Goal: Information Seeking & Learning: Learn about a topic

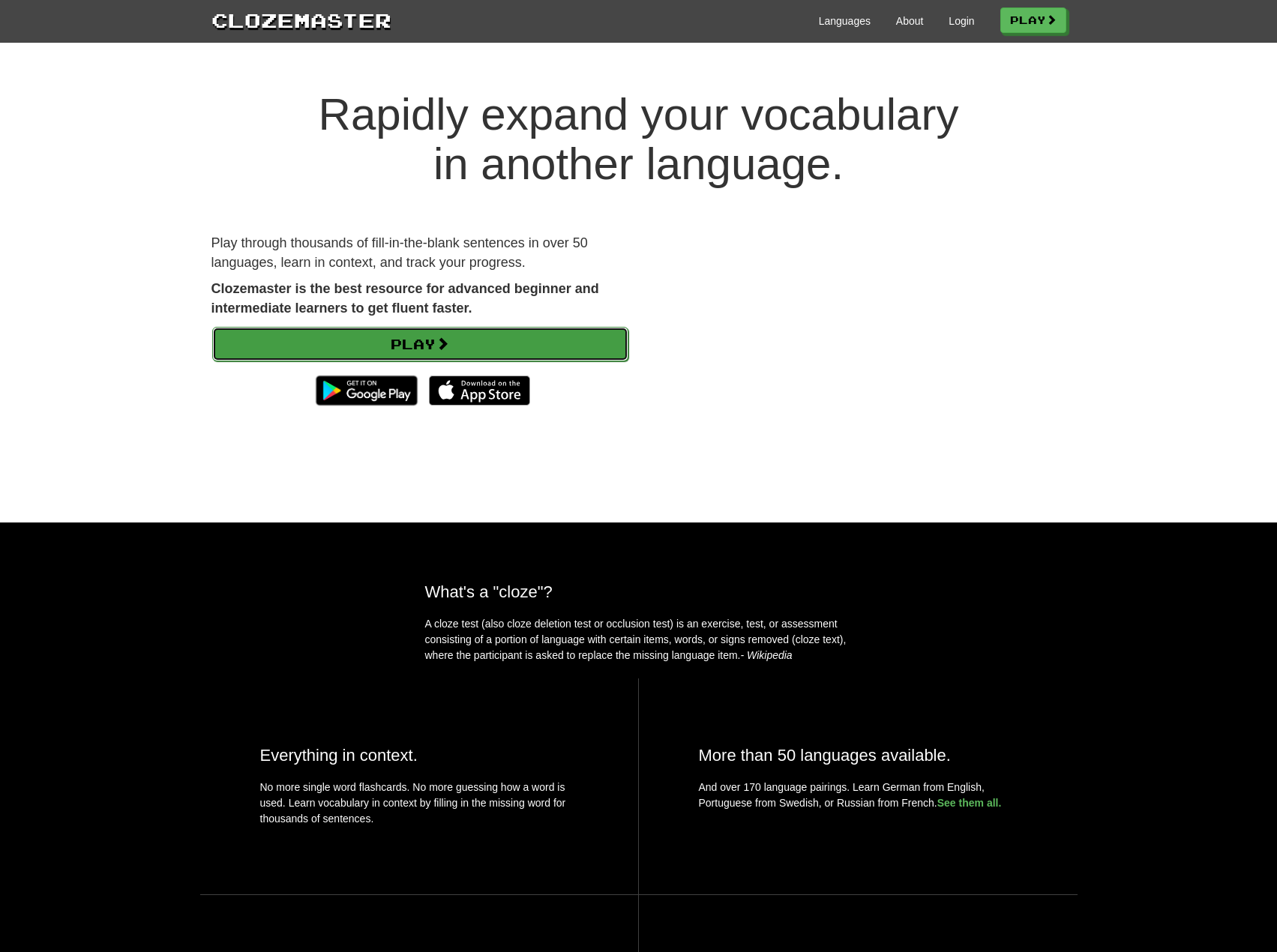
click at [469, 344] on link "Play" at bounding box center [421, 344] width 416 height 35
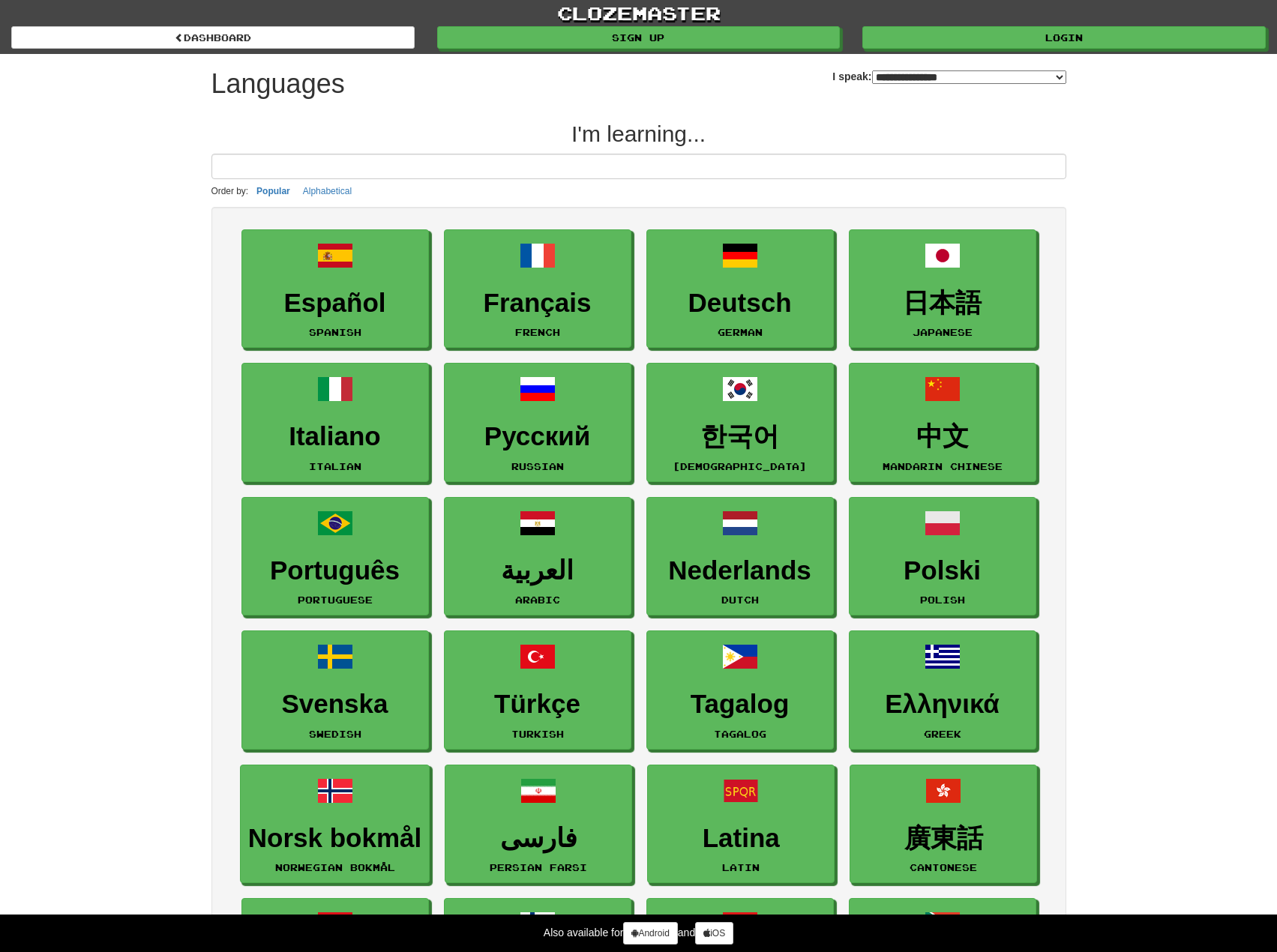
click at [924, 76] on select "**********" at bounding box center [969, 77] width 194 height 14
click at [872, 70] on select "**********" at bounding box center [969, 77] width 194 height 14
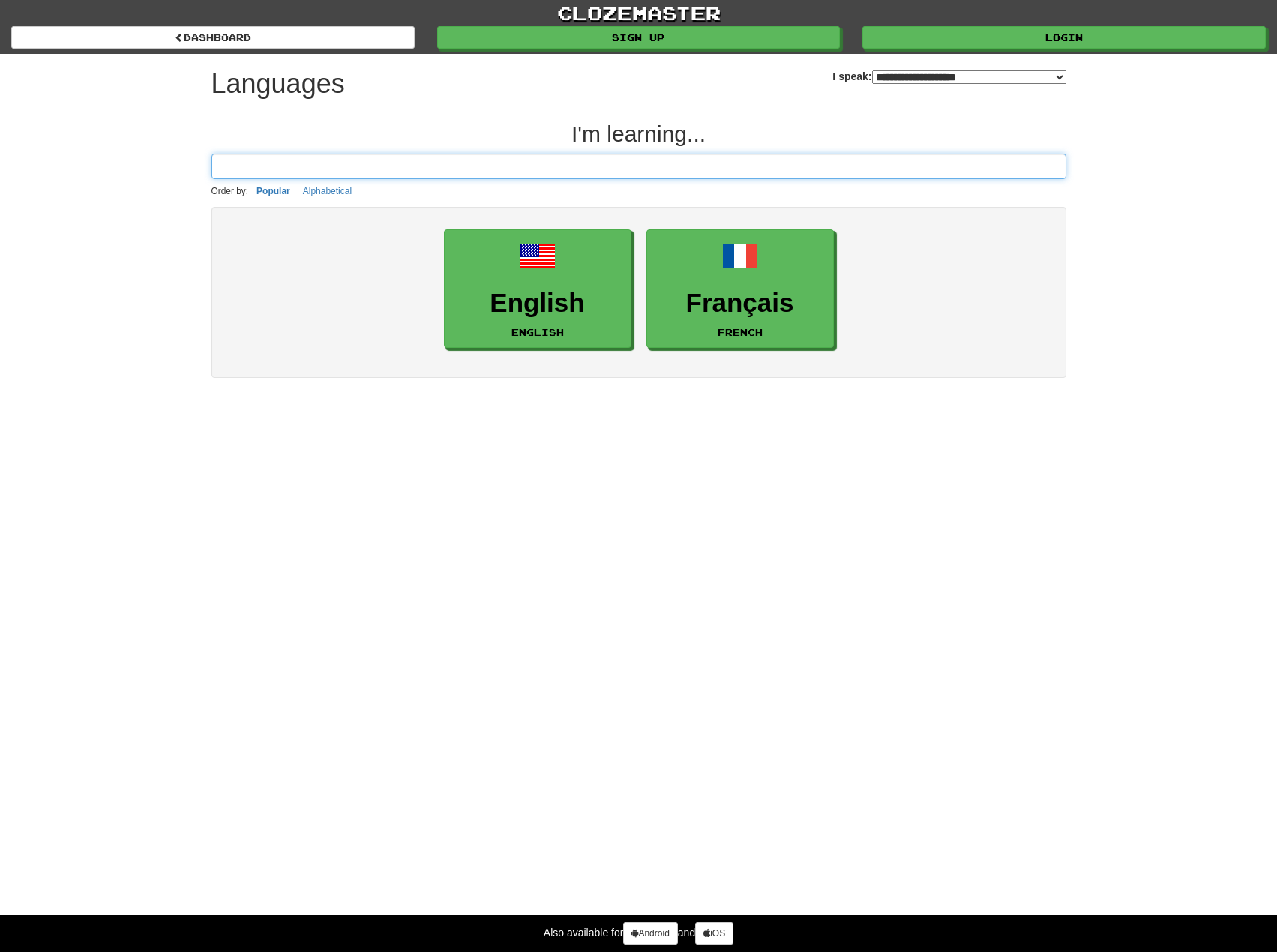
click at [366, 163] on input at bounding box center [639, 166] width 855 height 26
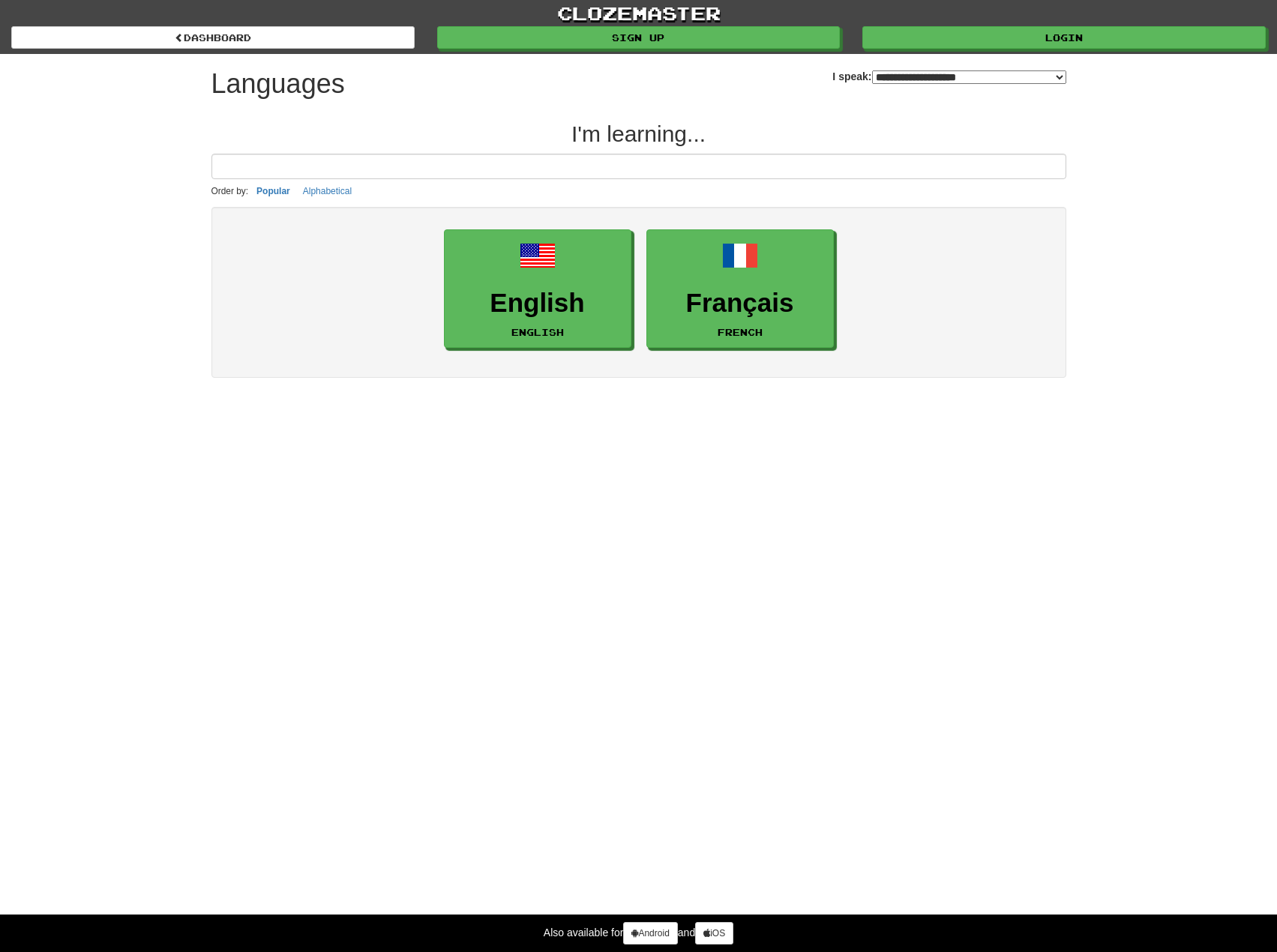
click at [1037, 79] on select "**********" at bounding box center [969, 77] width 194 height 14
click at [872, 70] on select "**********" at bounding box center [969, 77] width 194 height 14
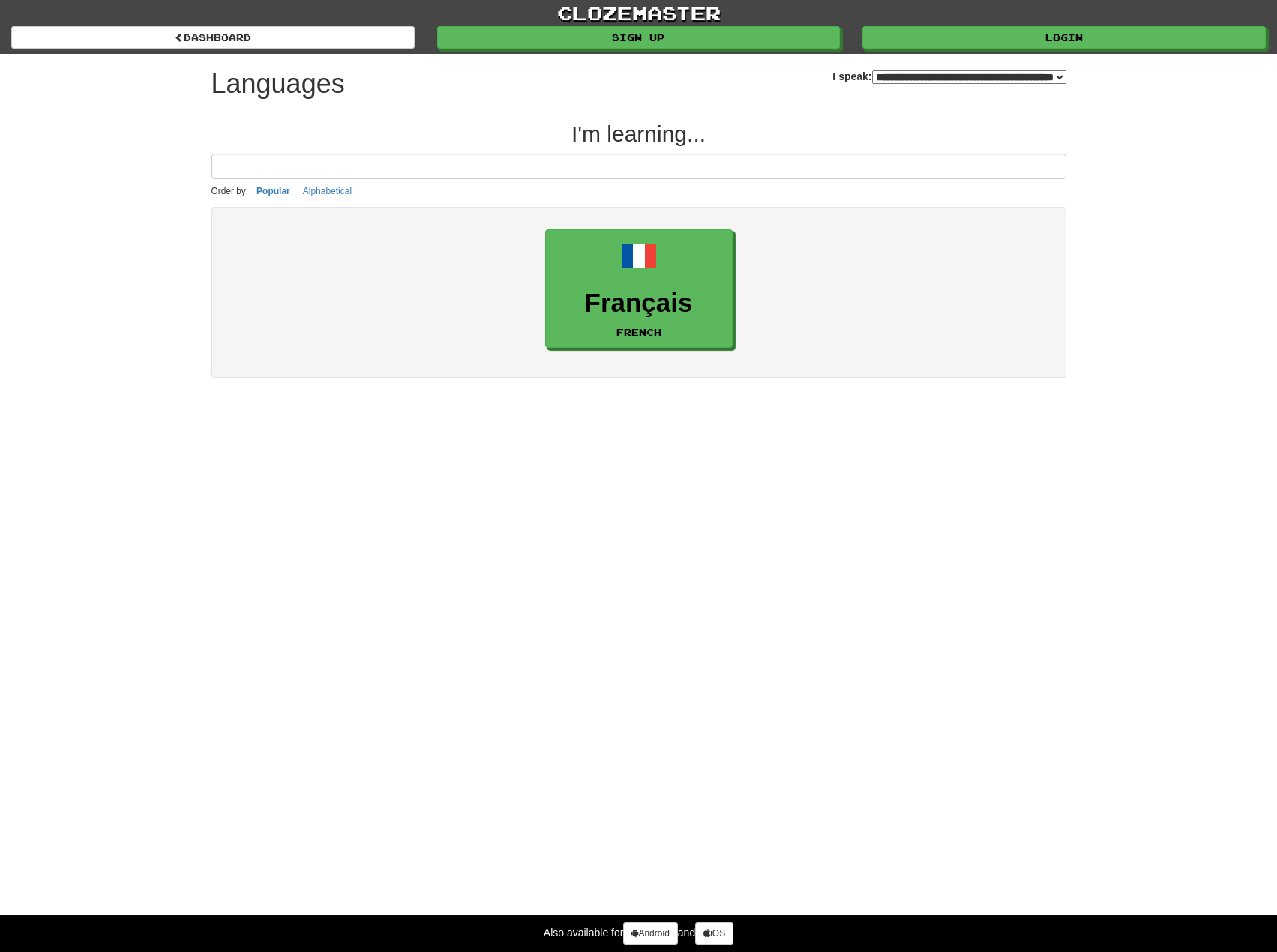
click at [1060, 81] on select "**********" at bounding box center [969, 77] width 194 height 14
select select "*******"
click at [872, 70] on select "**********" at bounding box center [969, 77] width 194 height 14
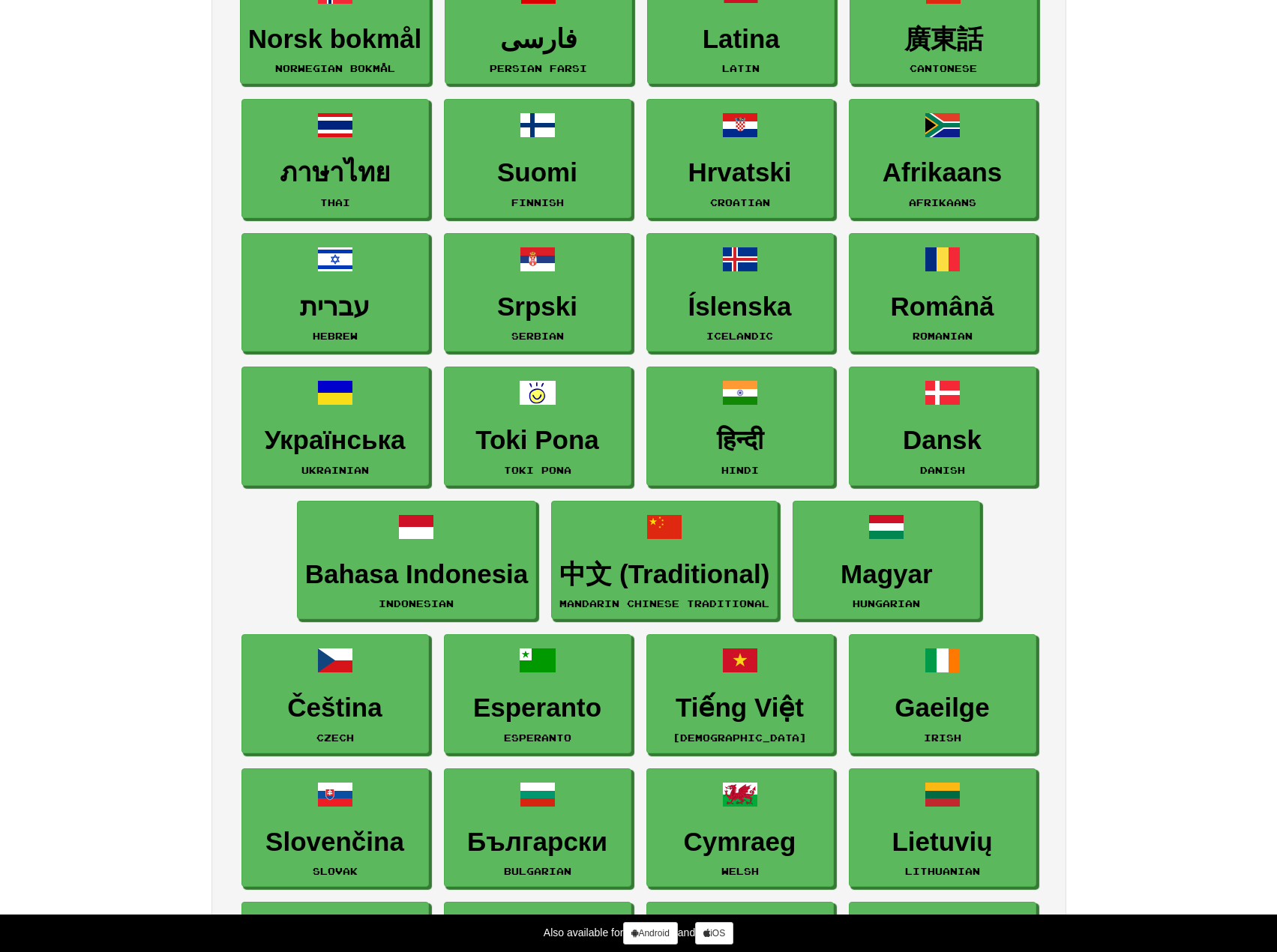
scroll to position [824, 0]
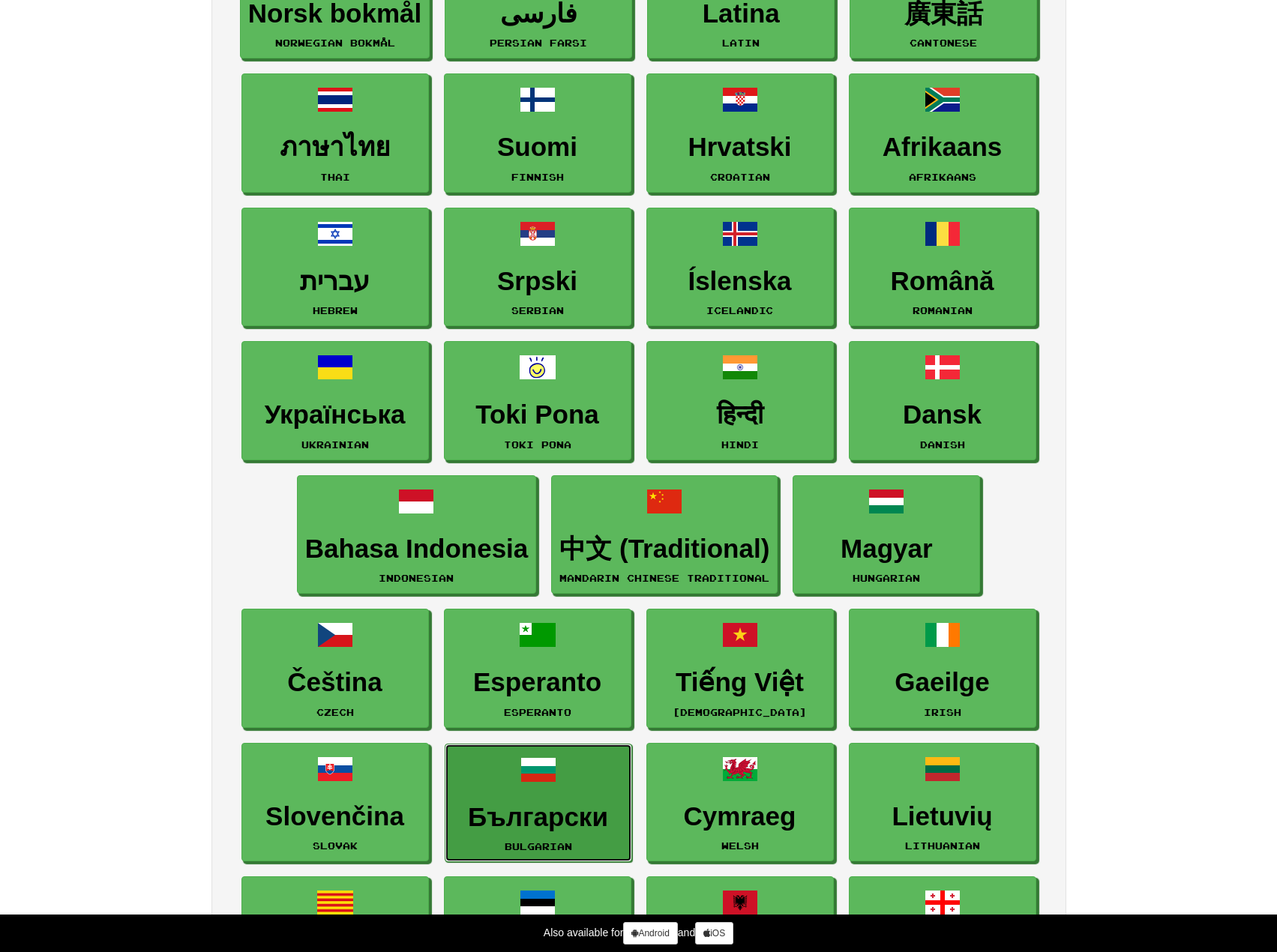
click at [511, 790] on link "Български Bulgarian" at bounding box center [539, 803] width 188 height 119
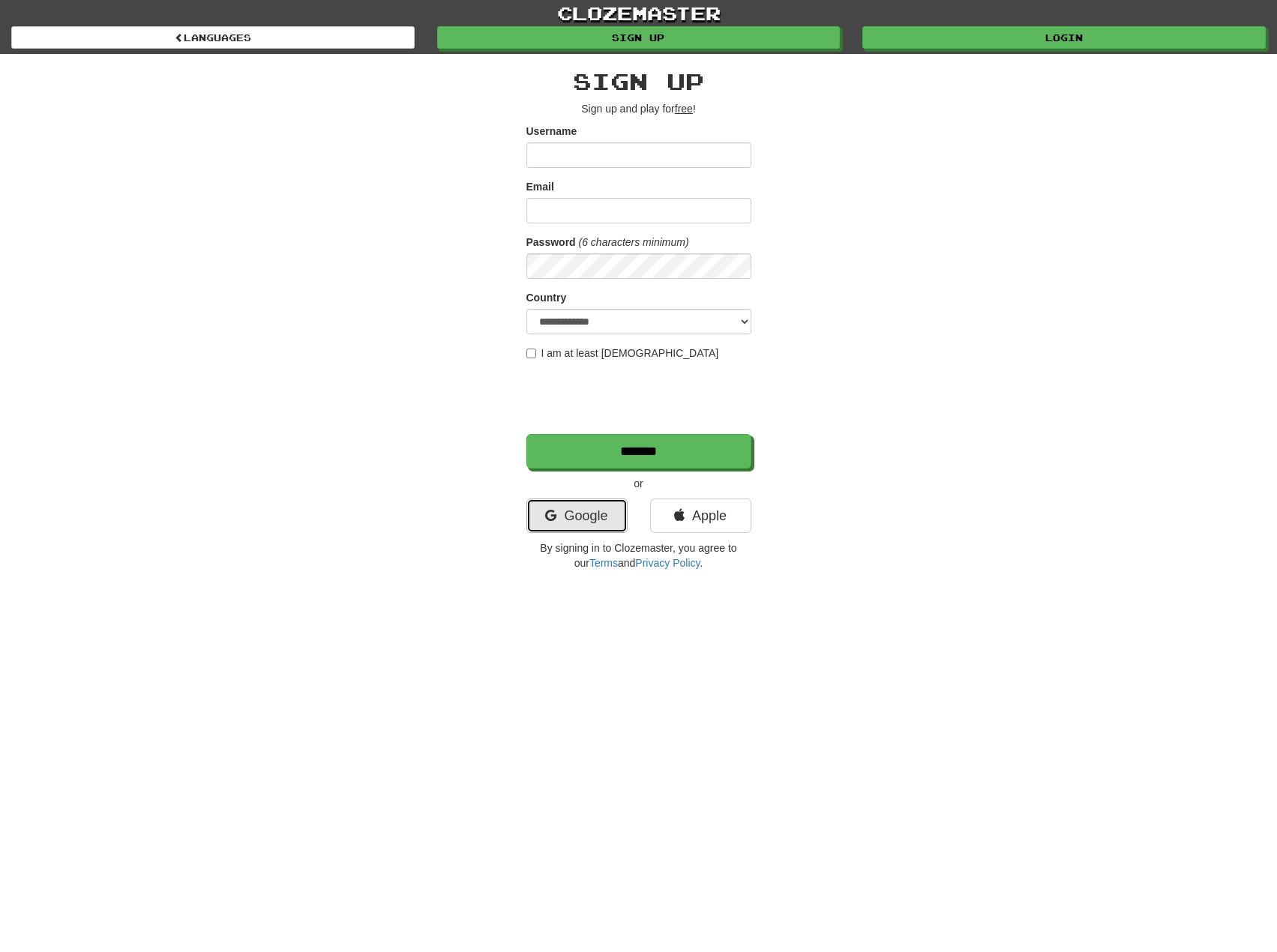
click at [598, 521] on link "Google" at bounding box center [577, 516] width 101 height 35
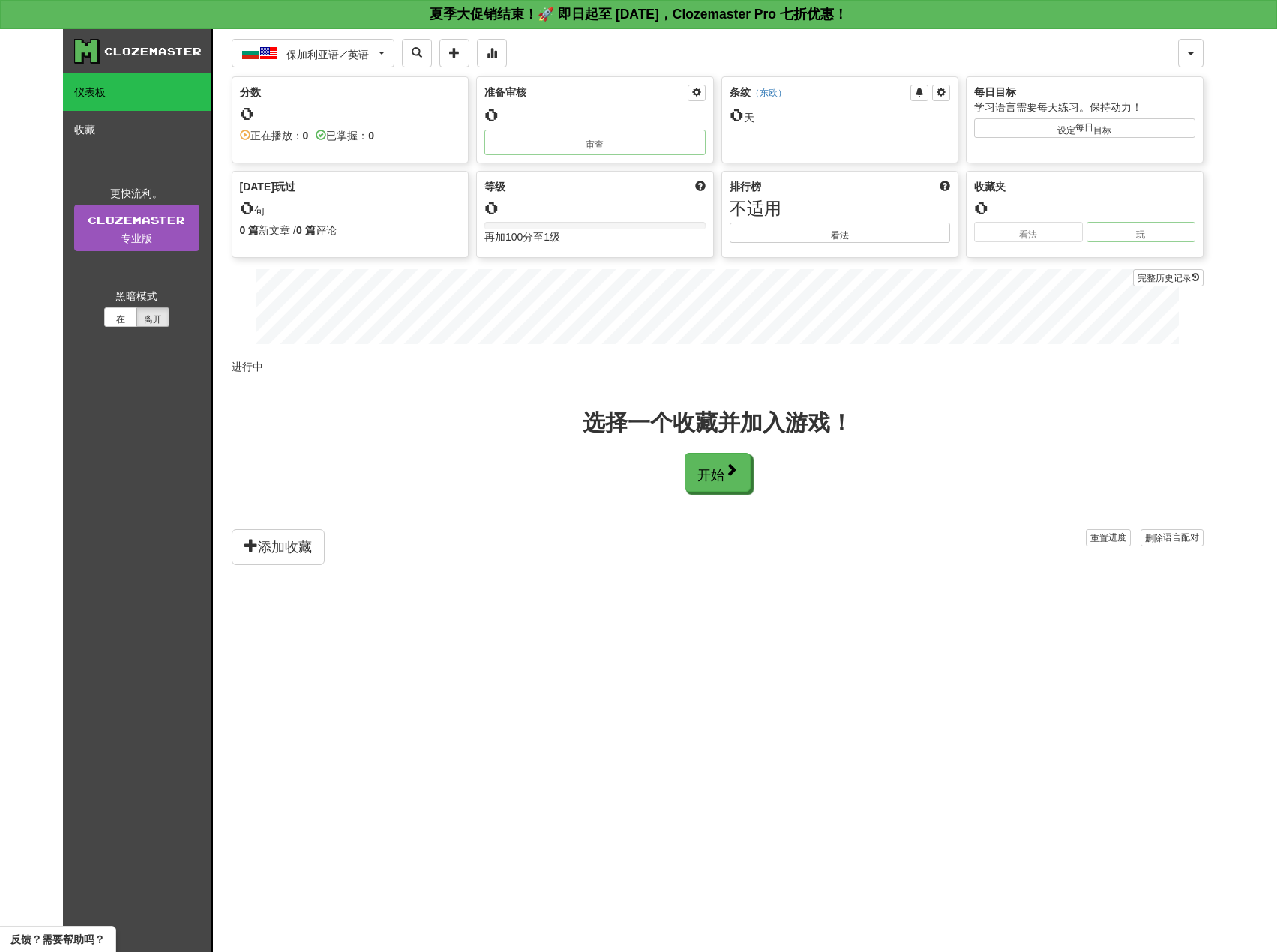
drag, startPoint x: 589, startPoint y: 606, endPoint x: 556, endPoint y: 518, distance: 94.0
click at [587, 606] on div "保加利亚语 / 英语 Български / English Streak: 0 Review: 0 Points today: 0 Language Pai…" at bounding box center [717, 510] width 972 height 960
click at [384, 51] on span "button" at bounding box center [382, 53] width 6 height 3
drag, startPoint x: 497, startPoint y: 488, endPoint x: 502, endPoint y: 479, distance: 10.3
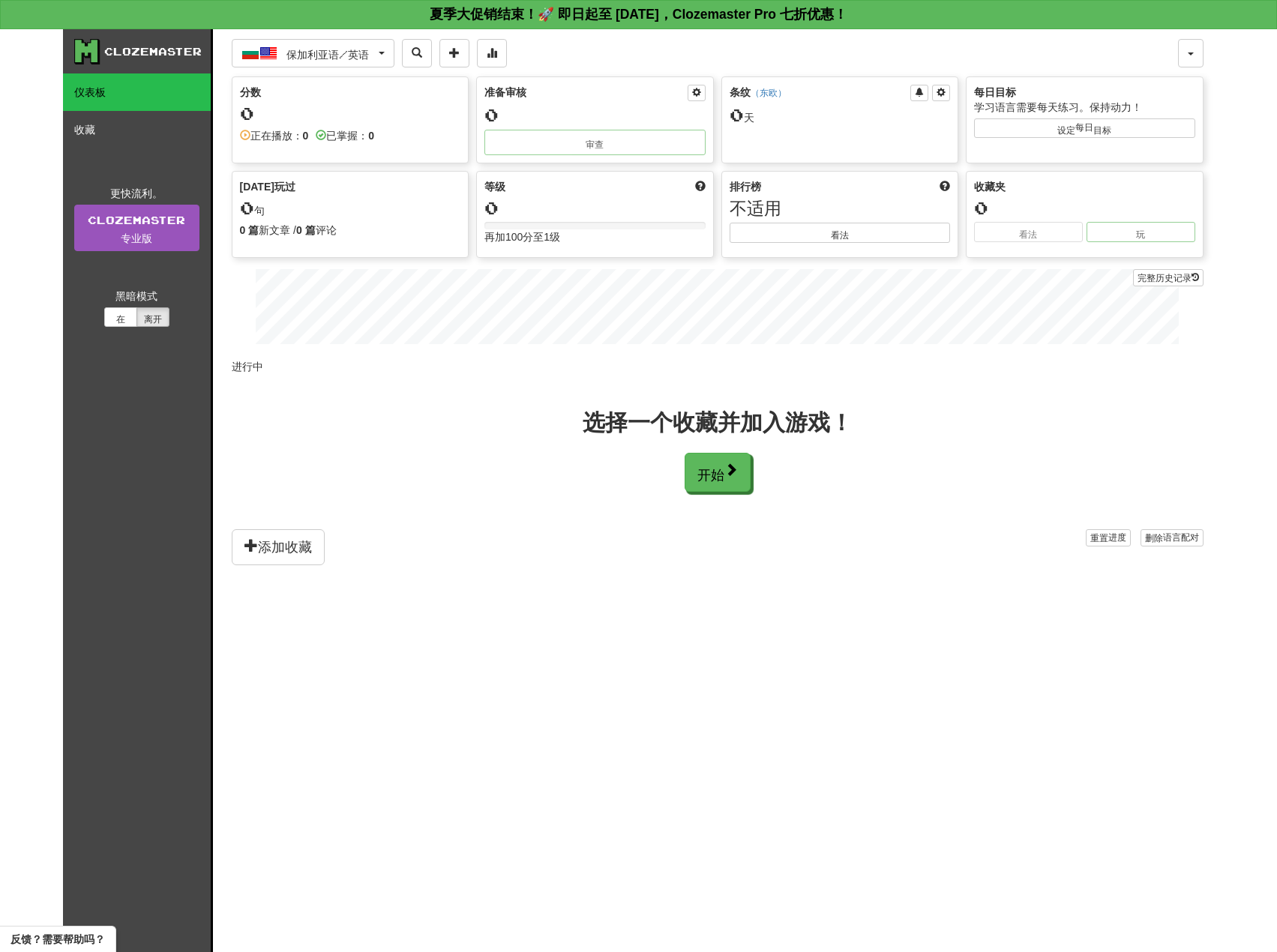
click at [500, 486] on div "选择一个收藏并加入游戏！ 开始" at bounding box center [717, 451] width 972 height 80
click at [306, 110] on div "0" at bounding box center [350, 113] width 221 height 19
click at [900, 129] on div "条纹 （ 东欧 ） 0 天 ​" at bounding box center [840, 107] width 236 height 60
click at [1092, 134] on button "设定 每日 目标" at bounding box center [1085, 129] width 221 height 20
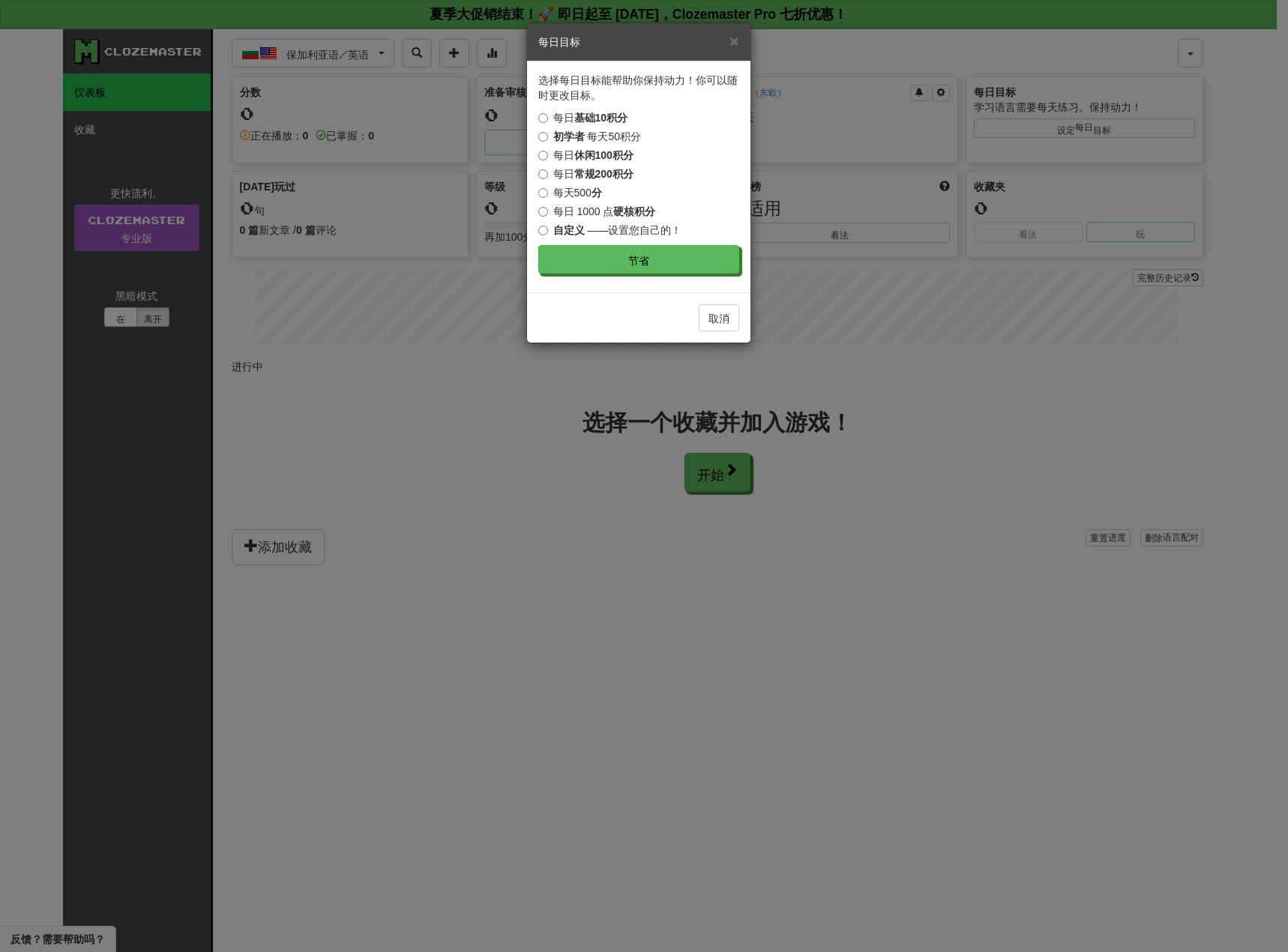
click at [568, 156] on font "每日" at bounding box center [564, 155] width 21 height 12
click at [573, 178] on font "每日" at bounding box center [564, 174] width 21 height 12
click at [657, 263] on button "节省" at bounding box center [640, 260] width 201 height 29
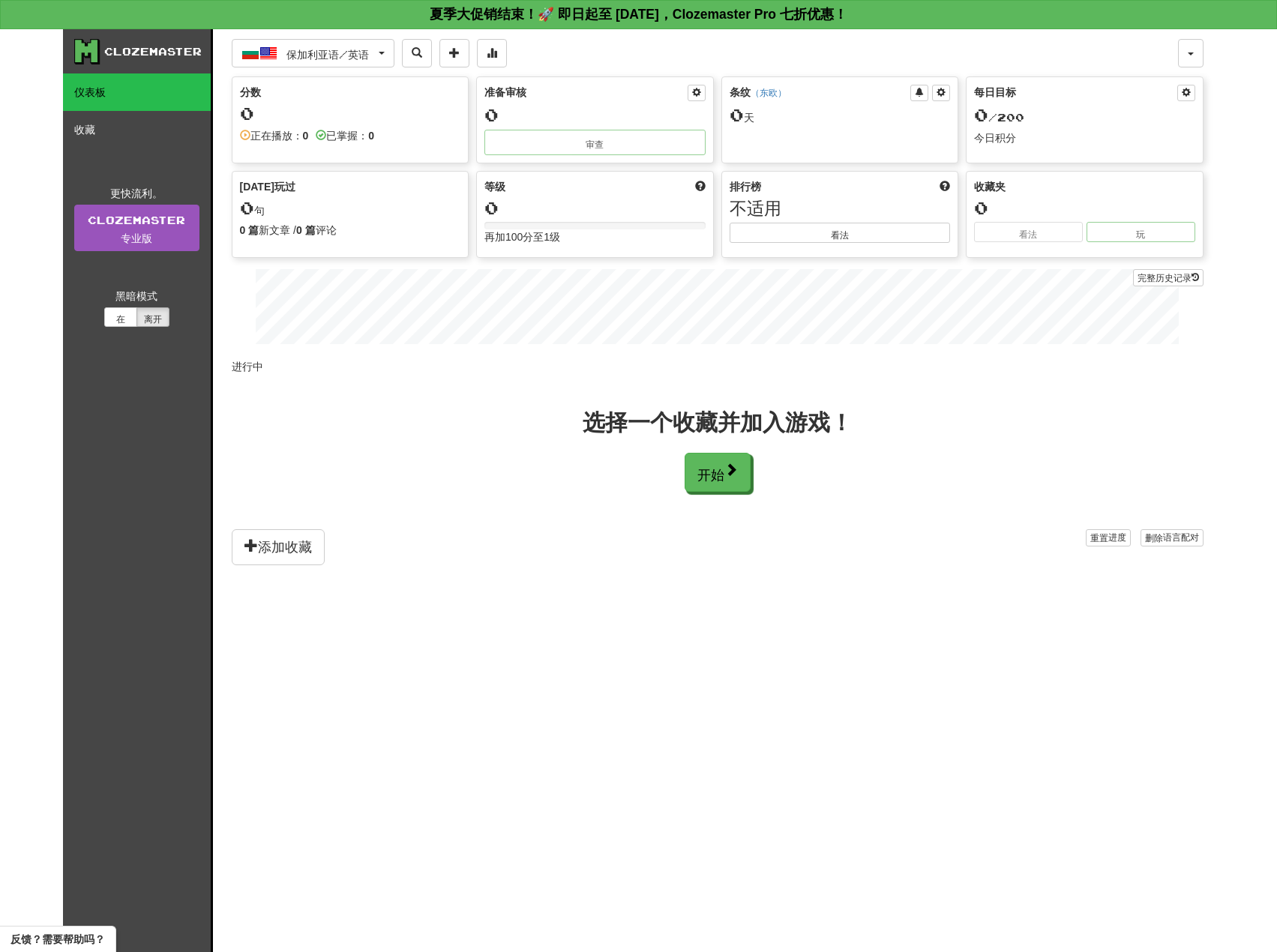
click at [317, 219] on div "今天玩过 0 句 0 篇 新文章 / 0 篇 评论 完整历史记录" at bounding box center [350, 209] width 236 height 74
click at [534, 216] on div "0" at bounding box center [595, 208] width 221 height 19
click at [622, 194] on div "等级 0 再加100 分至 1级" at bounding box center [595, 212] width 236 height 81
click at [289, 560] on button "添加收藏" at bounding box center [278, 547] width 93 height 36
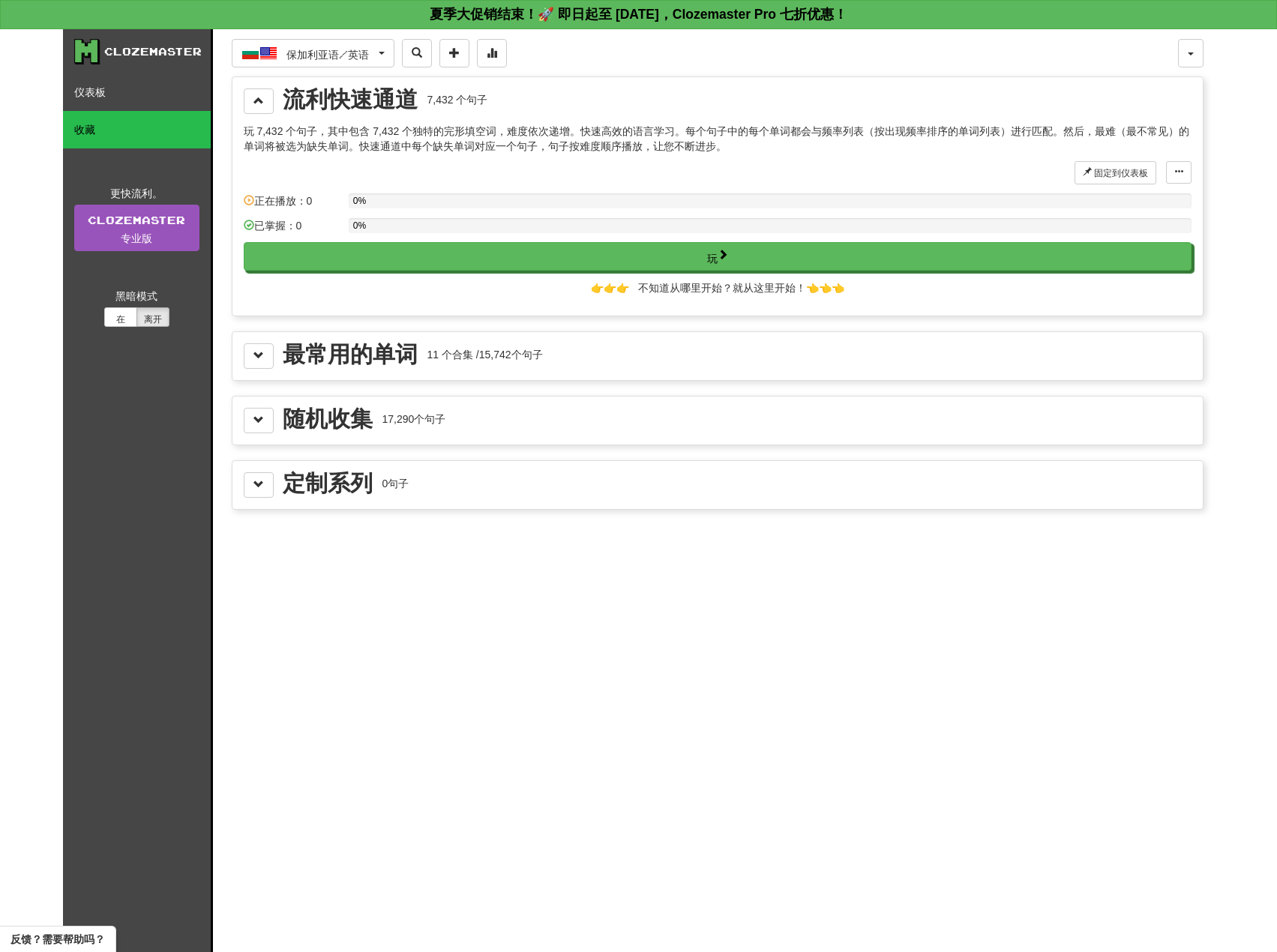
click at [509, 358] on font "15,742" at bounding box center [495, 355] width 33 height 12
click at [253, 354] on span at bounding box center [259, 355] width 11 height 11
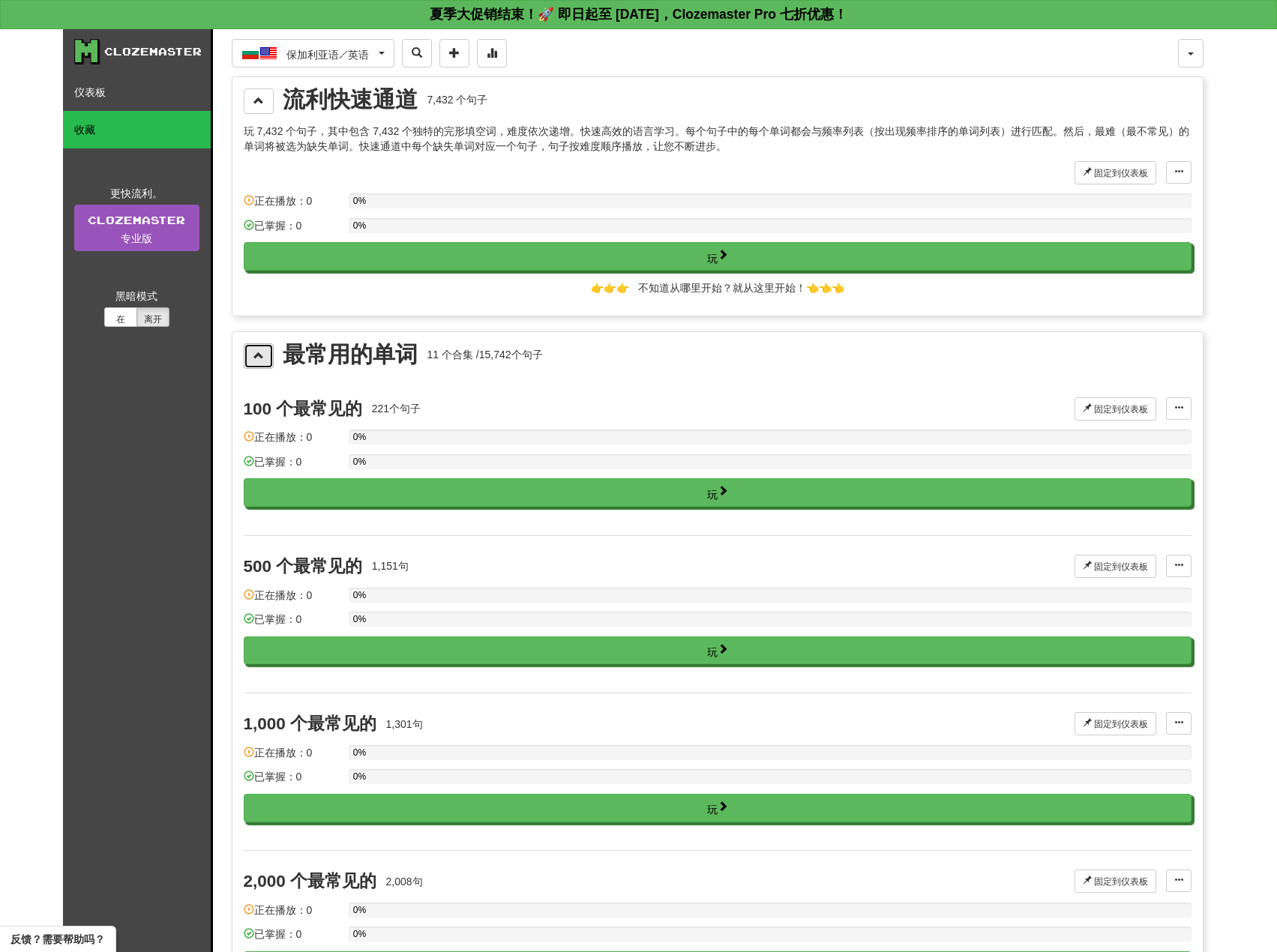
click at [253, 354] on span at bounding box center [259, 355] width 11 height 11
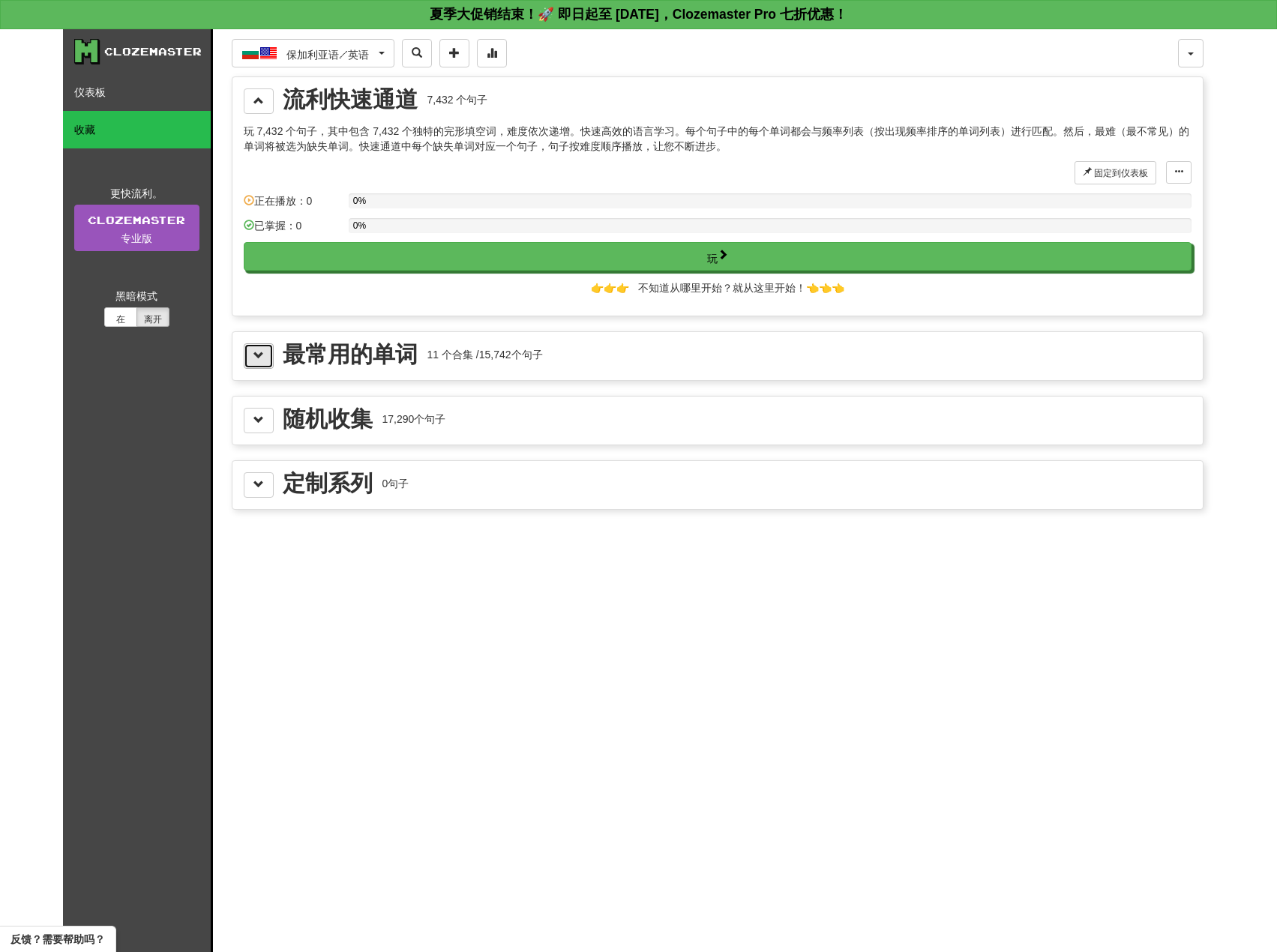
click at [260, 353] on span at bounding box center [259, 355] width 11 height 11
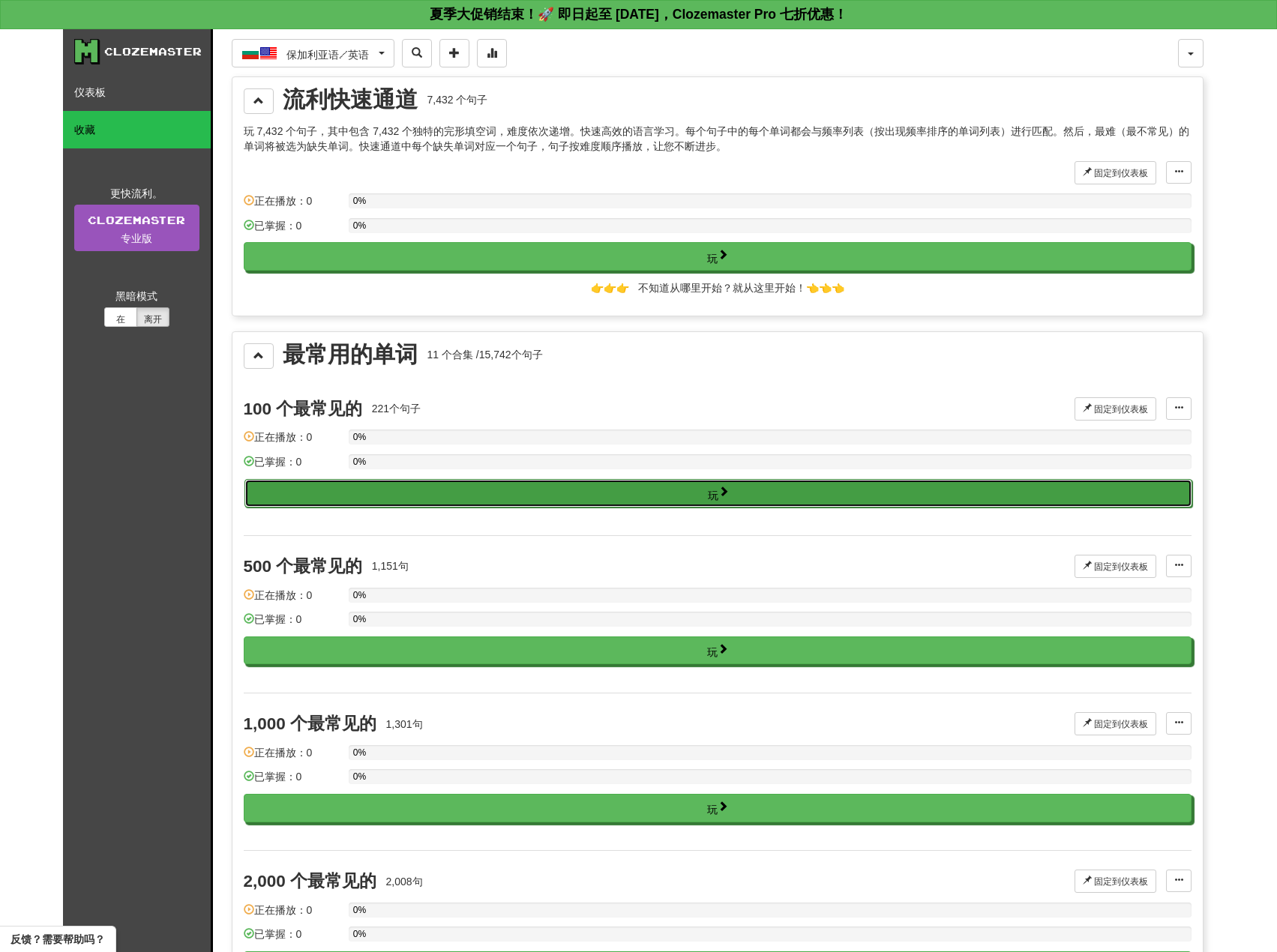
click at [705, 498] on button "玩" at bounding box center [718, 493] width 948 height 29
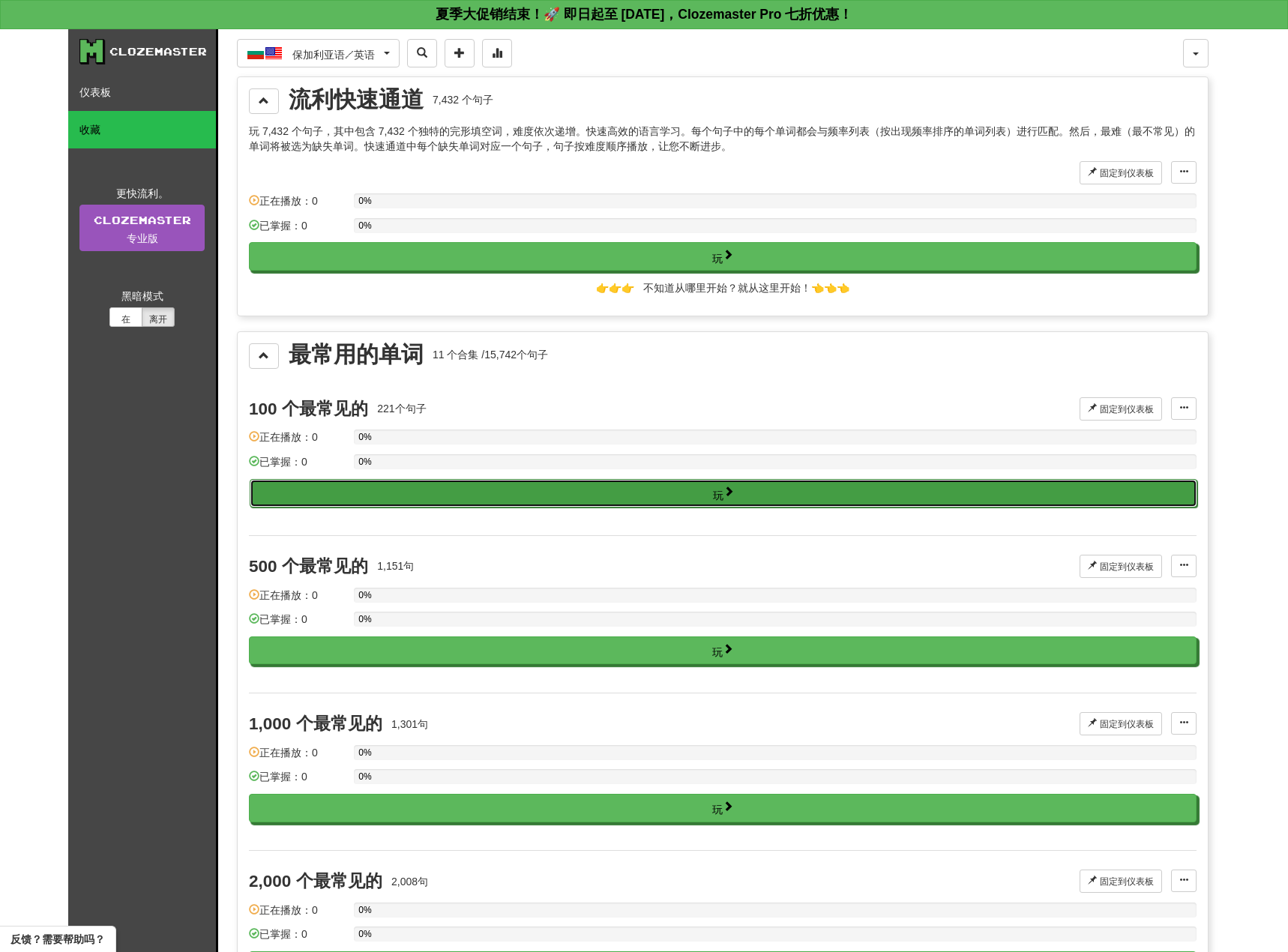
select select "**"
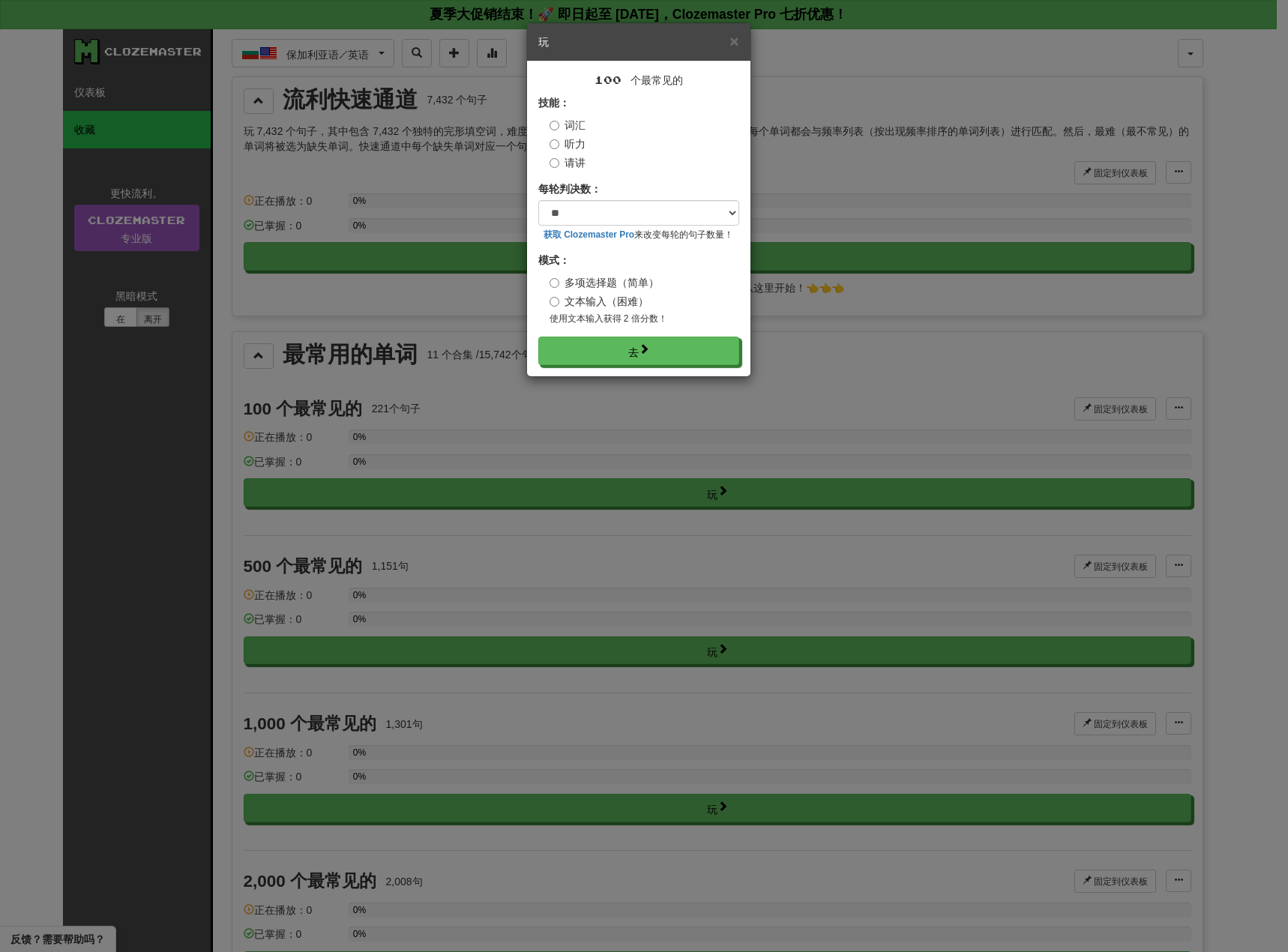
click at [582, 138] on font "听力" at bounding box center [575, 144] width 21 height 12
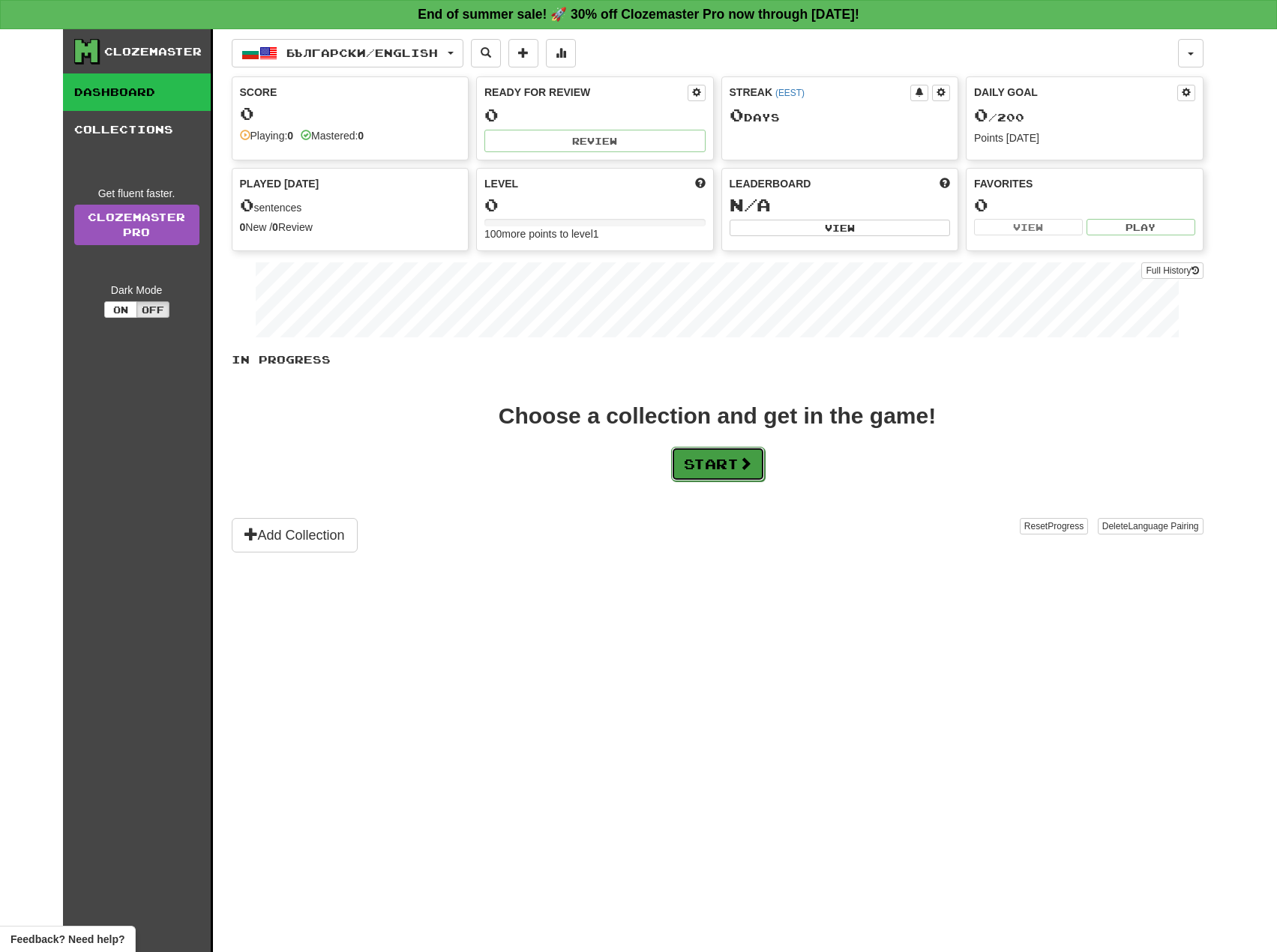
click at [718, 475] on button "Start" at bounding box center [718, 464] width 94 height 35
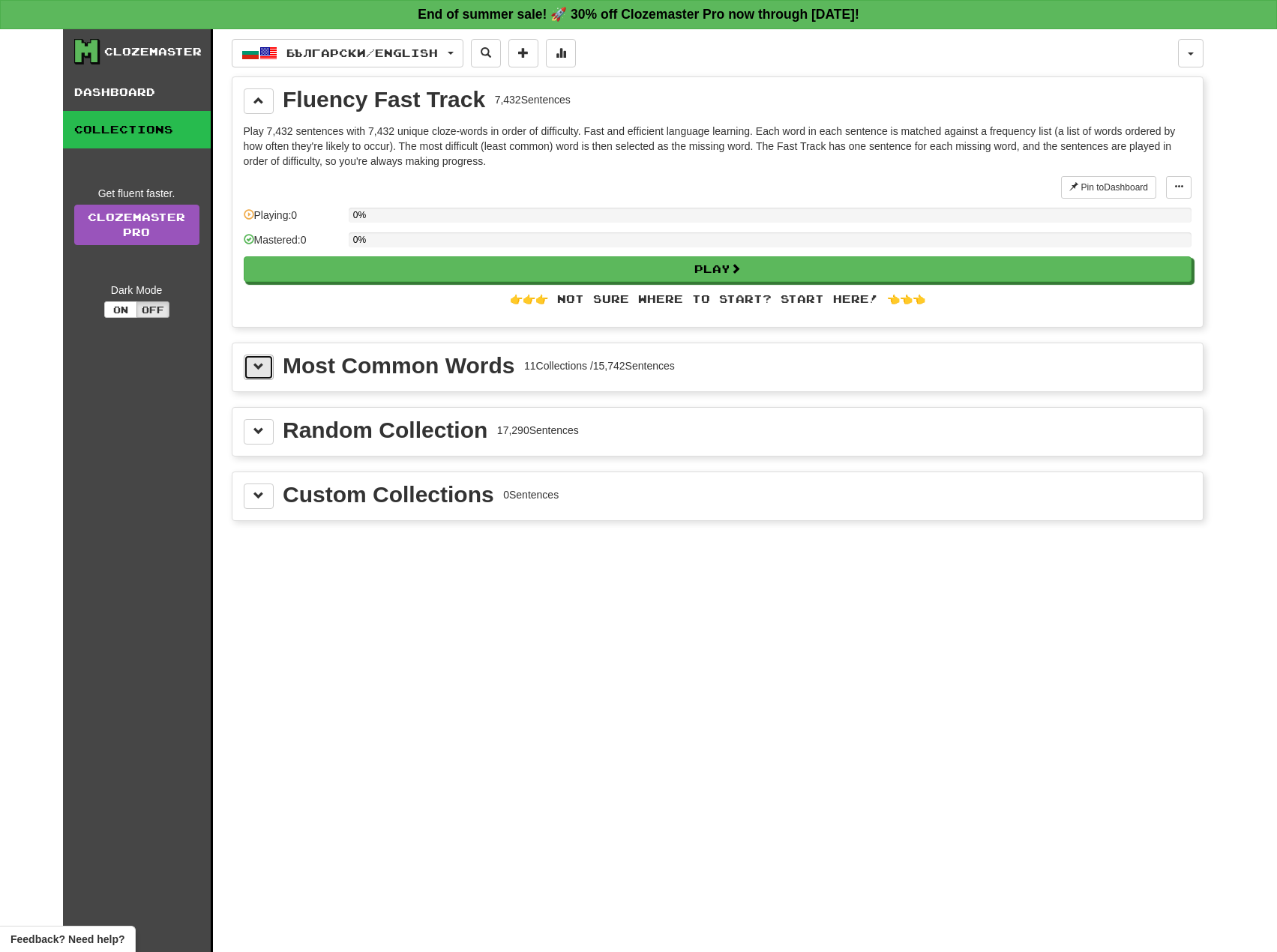
click at [260, 366] on span at bounding box center [259, 367] width 11 height 11
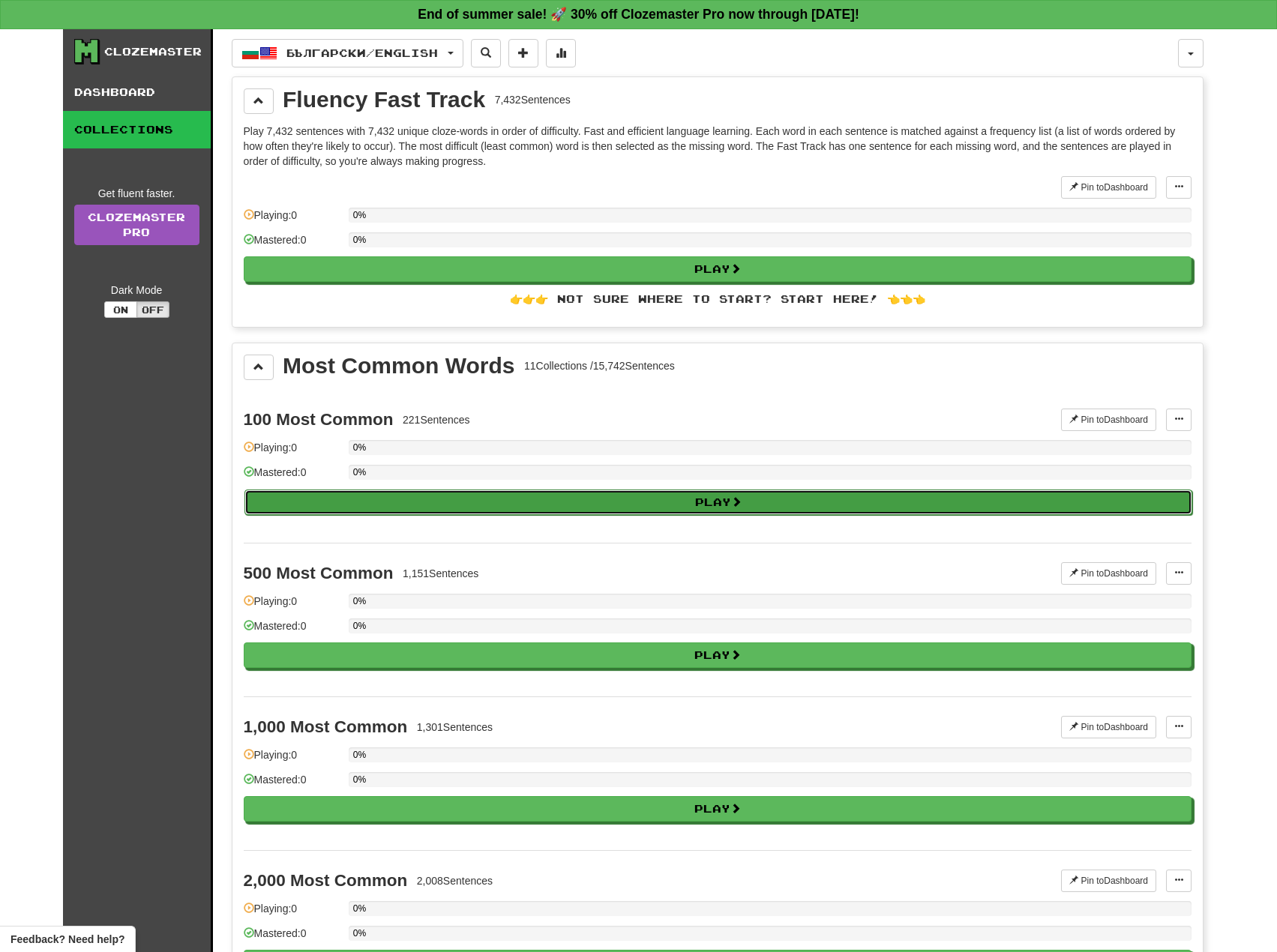
click at [524, 495] on button "Play" at bounding box center [718, 502] width 948 height 26
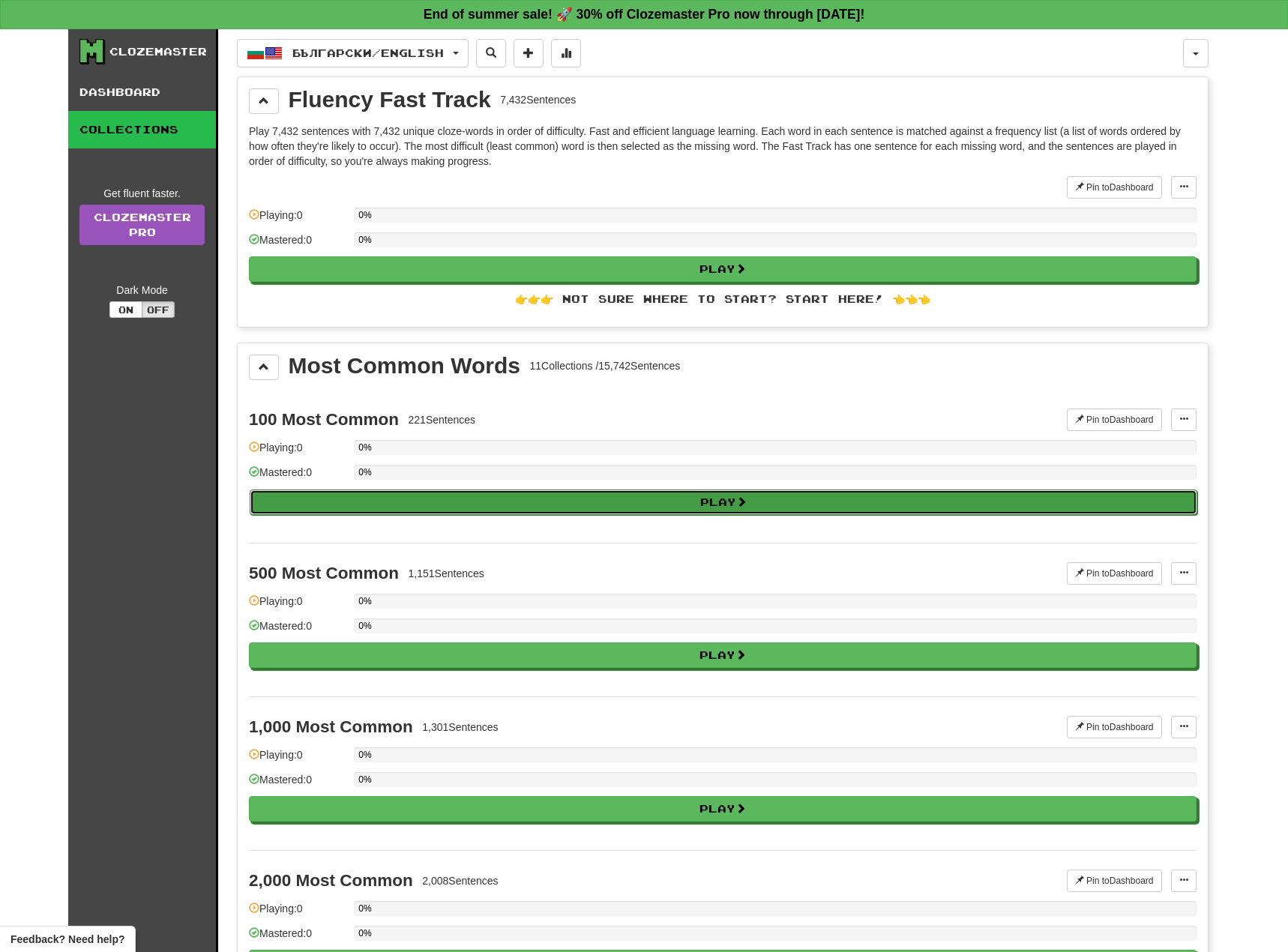
select select "**"
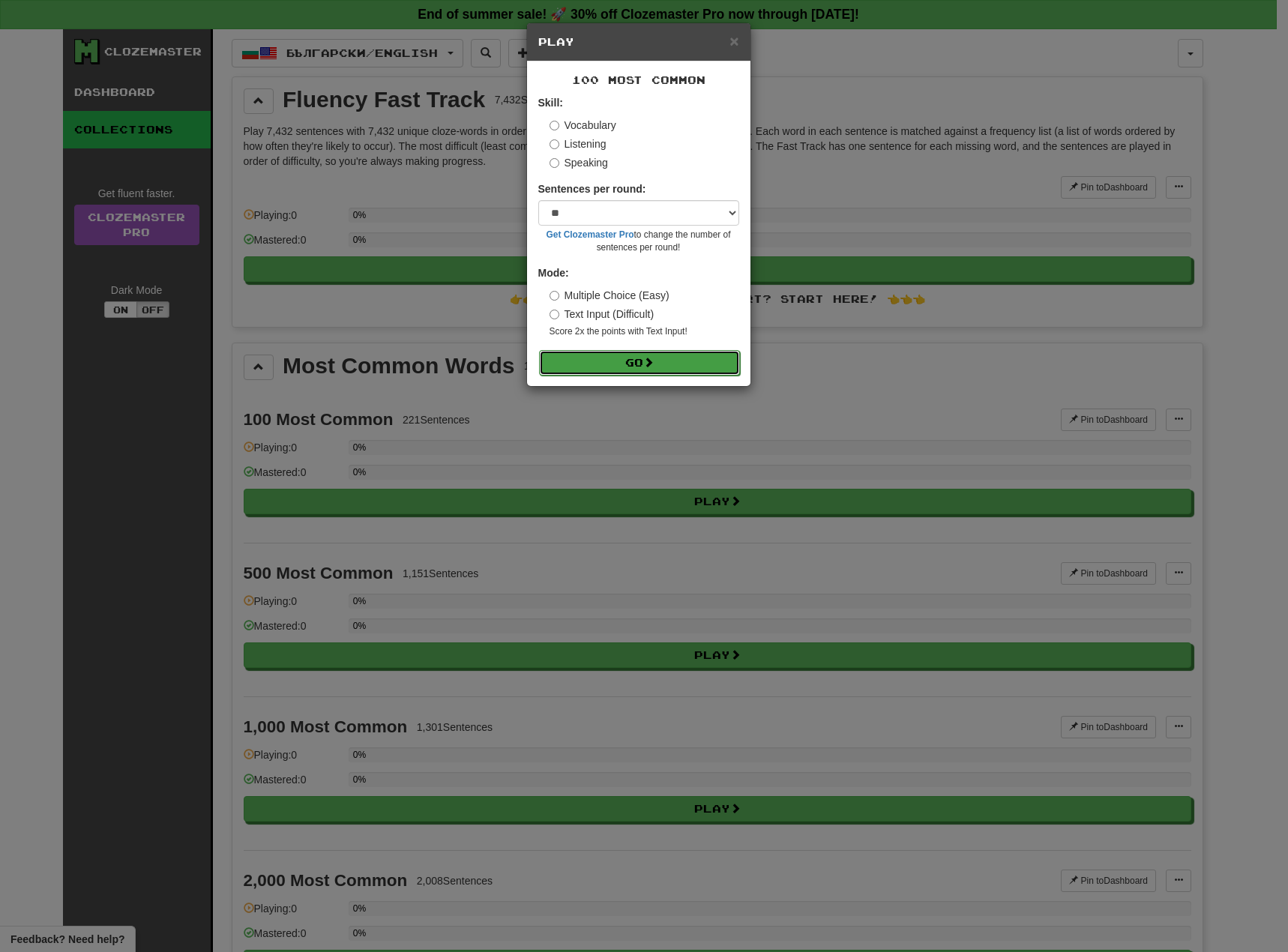
click at [630, 372] on button "Go" at bounding box center [640, 363] width 201 height 26
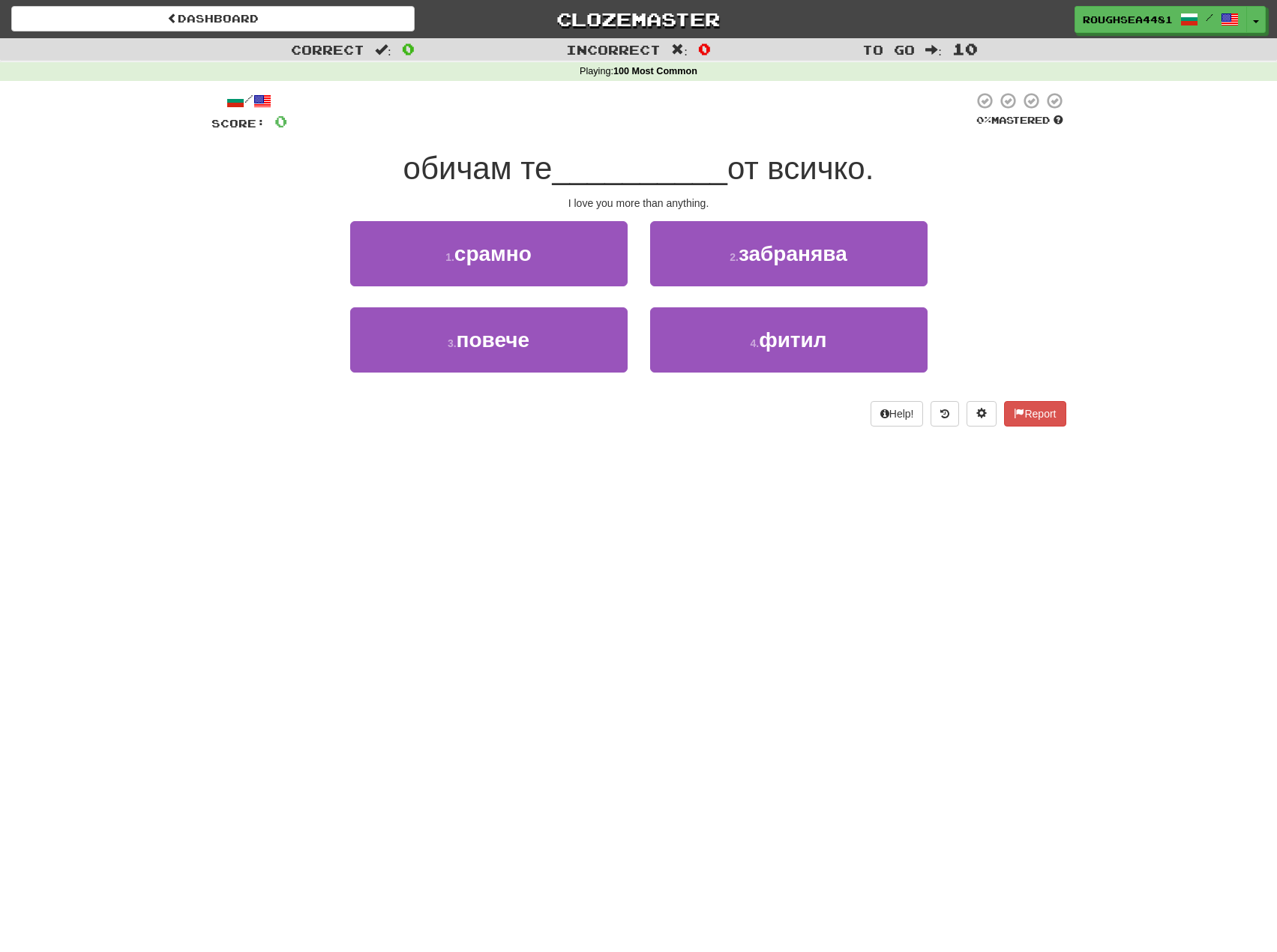
click at [439, 171] on span "обичам те" at bounding box center [477, 168] width 149 height 36
click at [539, 167] on span "обичам те" at bounding box center [477, 168] width 149 height 36
click at [520, 169] on span "обичам те" at bounding box center [477, 168] width 149 height 36
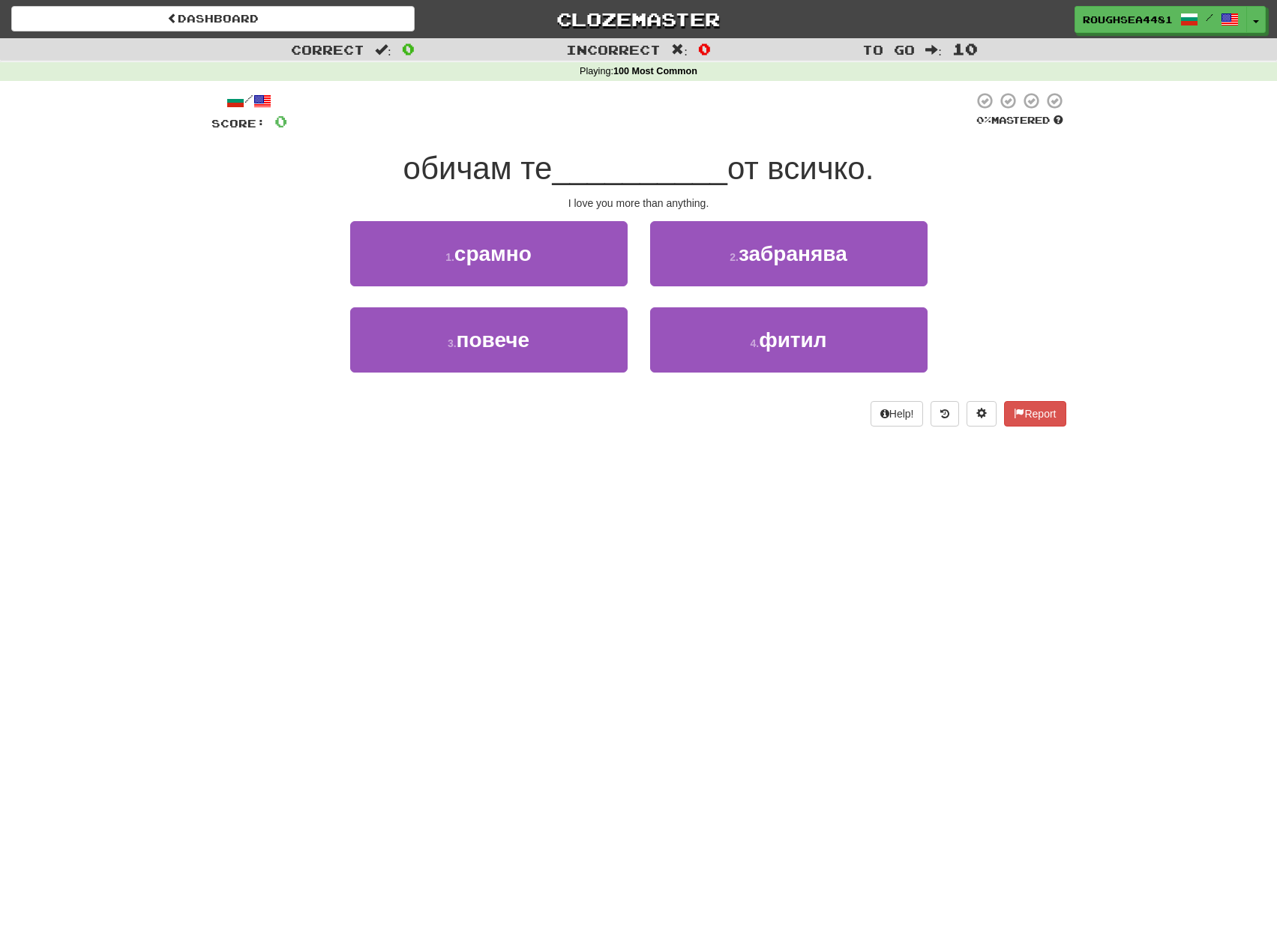
click at [520, 169] on span "обичам те" at bounding box center [477, 168] width 149 height 36
drag, startPoint x: 741, startPoint y: 166, endPoint x: 878, endPoint y: 166, distance: 137.0
click at [874, 166] on span "от всичко." at bounding box center [800, 168] width 146 height 36
click at [1018, 222] on div "1 . срамно 2 . забранява" at bounding box center [639, 264] width 900 height 86
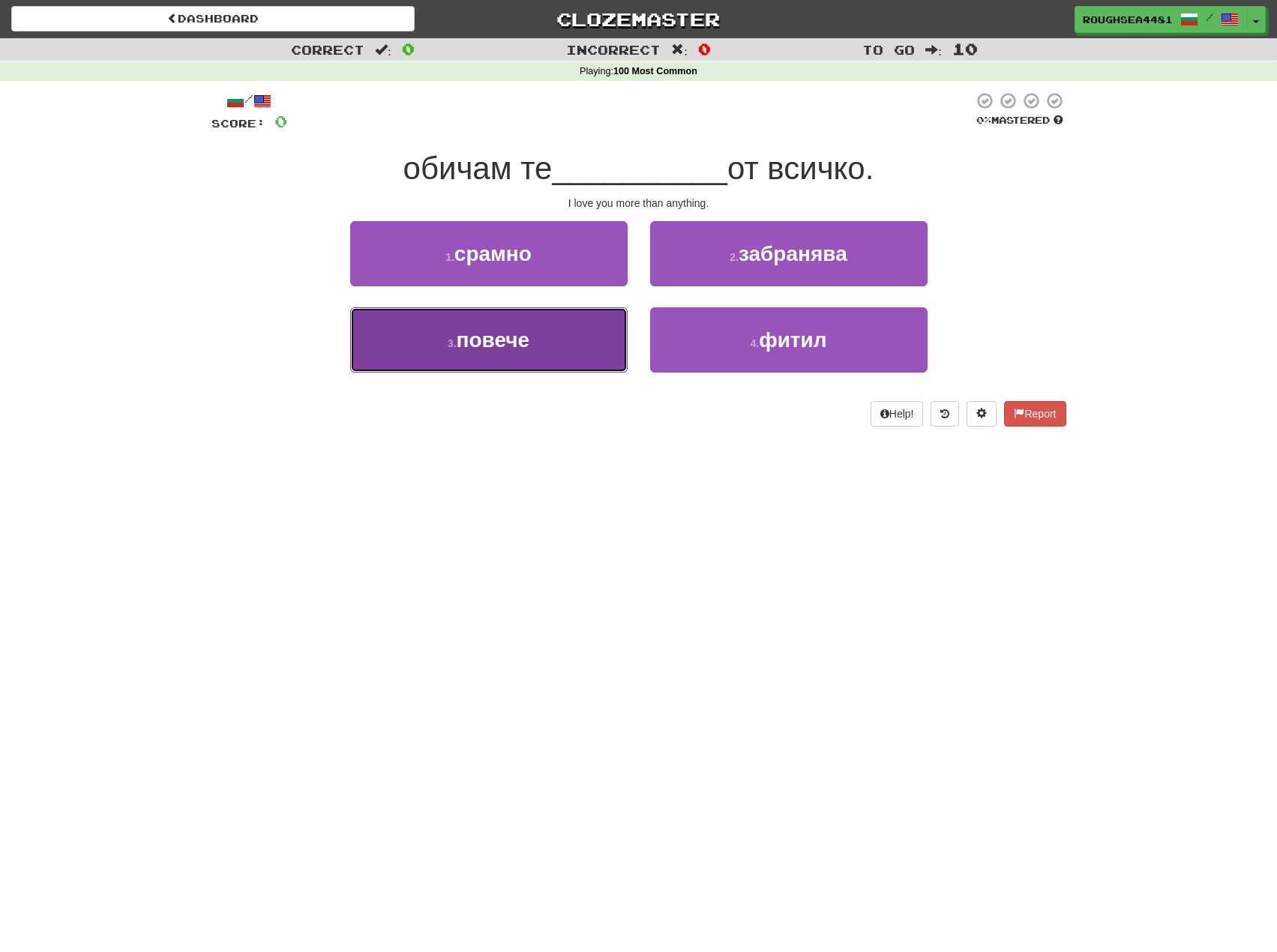
click at [498, 344] on span "повече" at bounding box center [493, 340] width 73 height 23
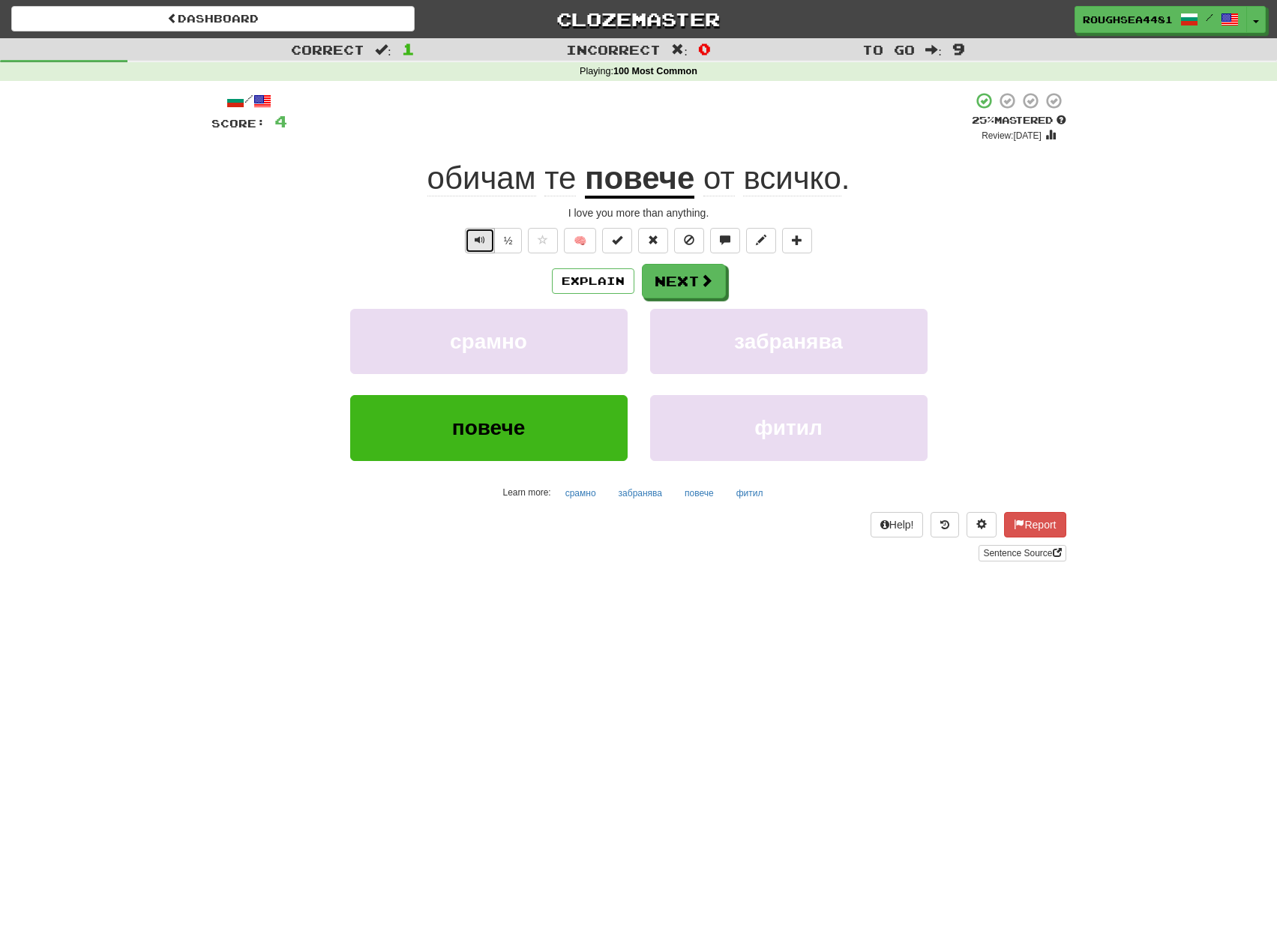
click at [476, 242] on span "Text-to-speech controls" at bounding box center [480, 240] width 11 height 11
click at [685, 275] on button "Next" at bounding box center [685, 282] width 84 height 35
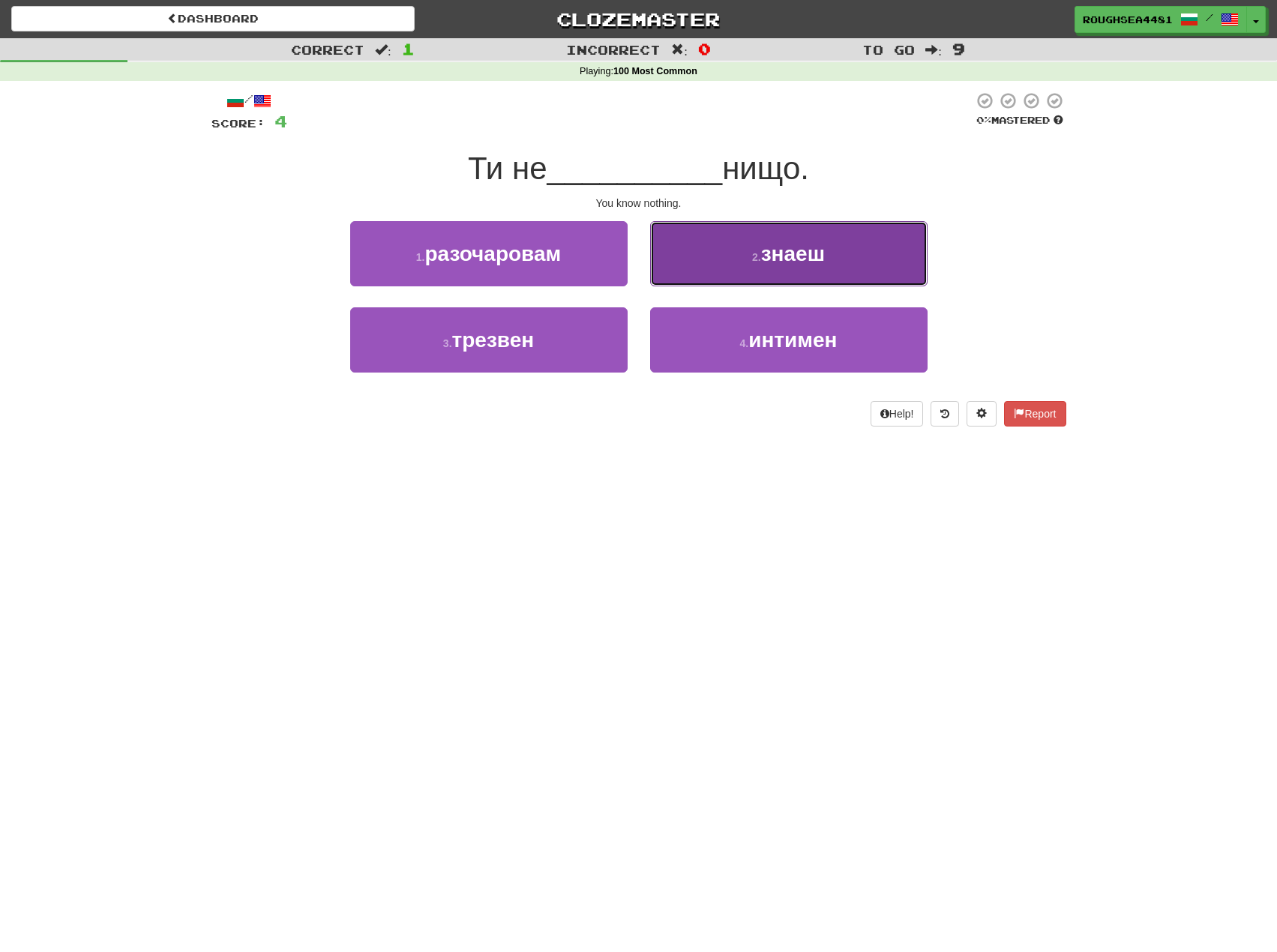
click at [857, 268] on button "2 . знаеш" at bounding box center [788, 253] width 278 height 65
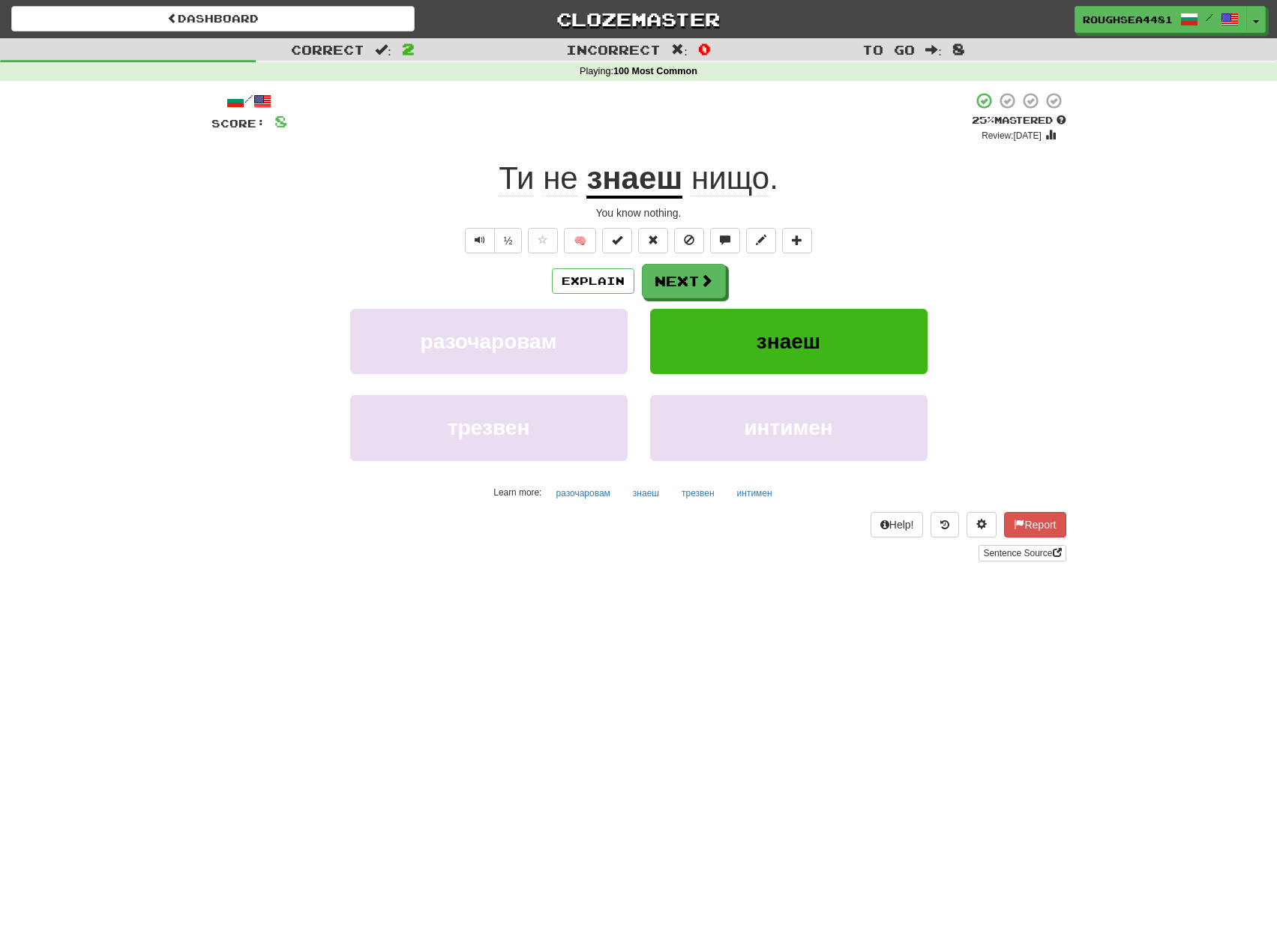
click at [998, 275] on div "Explain Next" at bounding box center [639, 281] width 855 height 35
click at [691, 285] on button "Next" at bounding box center [685, 282] width 84 height 35
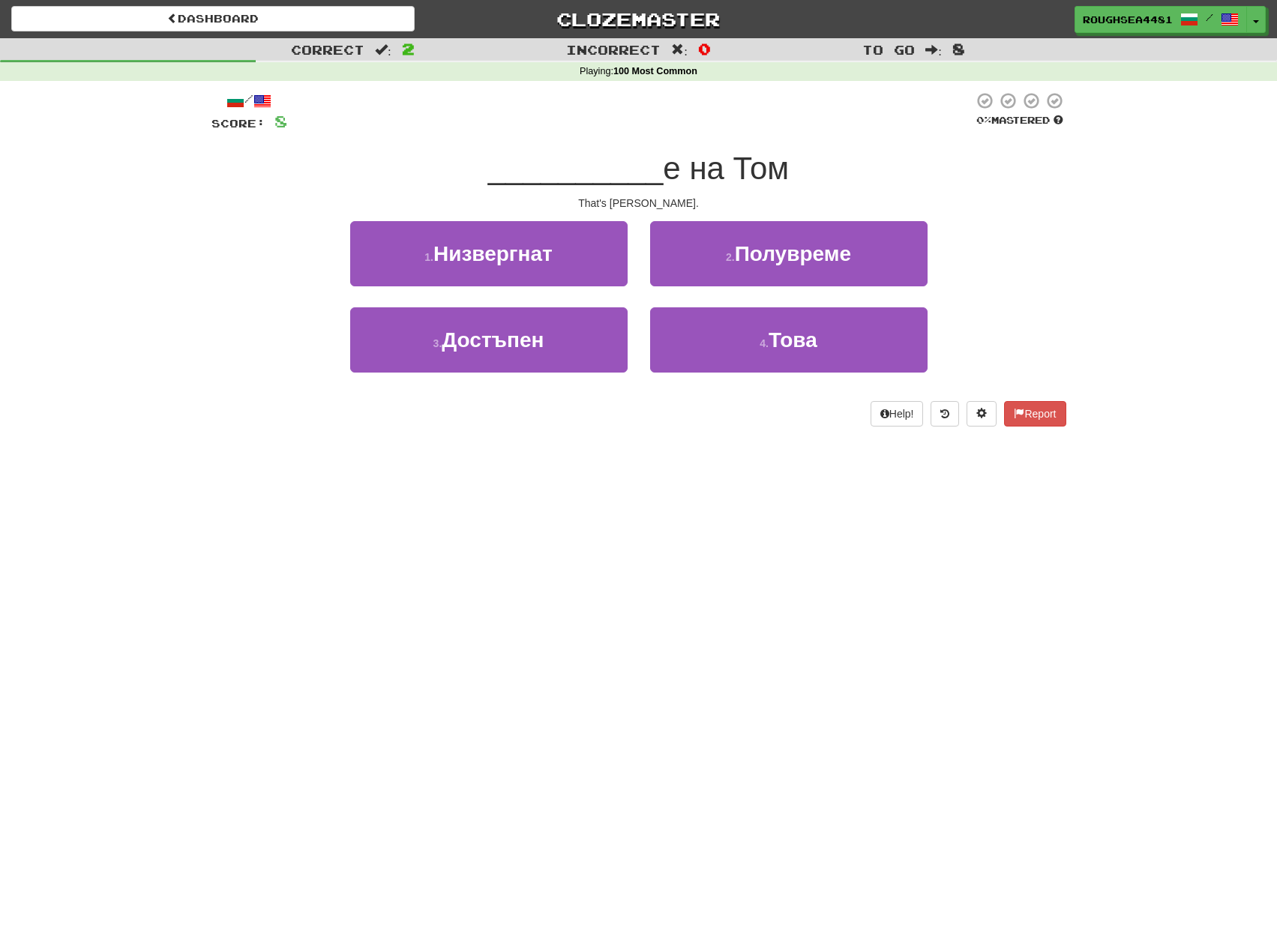
click at [1011, 254] on div "1 . Низвергнат 2 . [GEOGRAPHIC_DATA]" at bounding box center [639, 264] width 900 height 86
click at [1081, 216] on div "Correct : 2 Incorrect : 0 To go : 8 Playing : 100 Most Common / Score: 8 0 % Ma…" at bounding box center [638, 243] width 1277 height 409
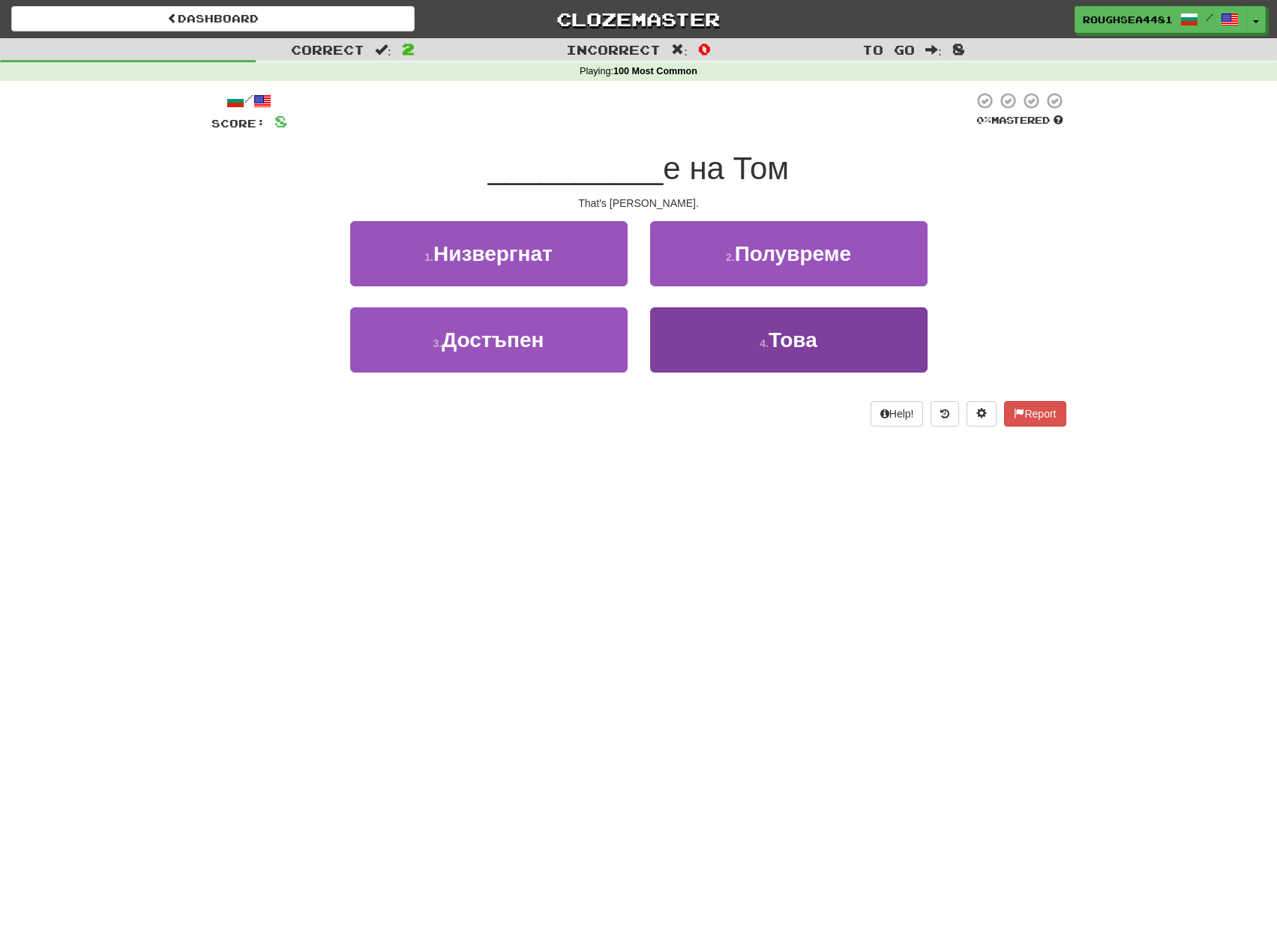
drag, startPoint x: 814, startPoint y: 582, endPoint x: 836, endPoint y: 328, distance: 255.0
click at [816, 576] on div "Dashboard Clozemaster RoughSea4481 / Toggle Dropdown Dashboard Leaderboard Acti…" at bounding box center [638, 476] width 1277 height 952
